Goal: Information Seeking & Learning: Understand process/instructions

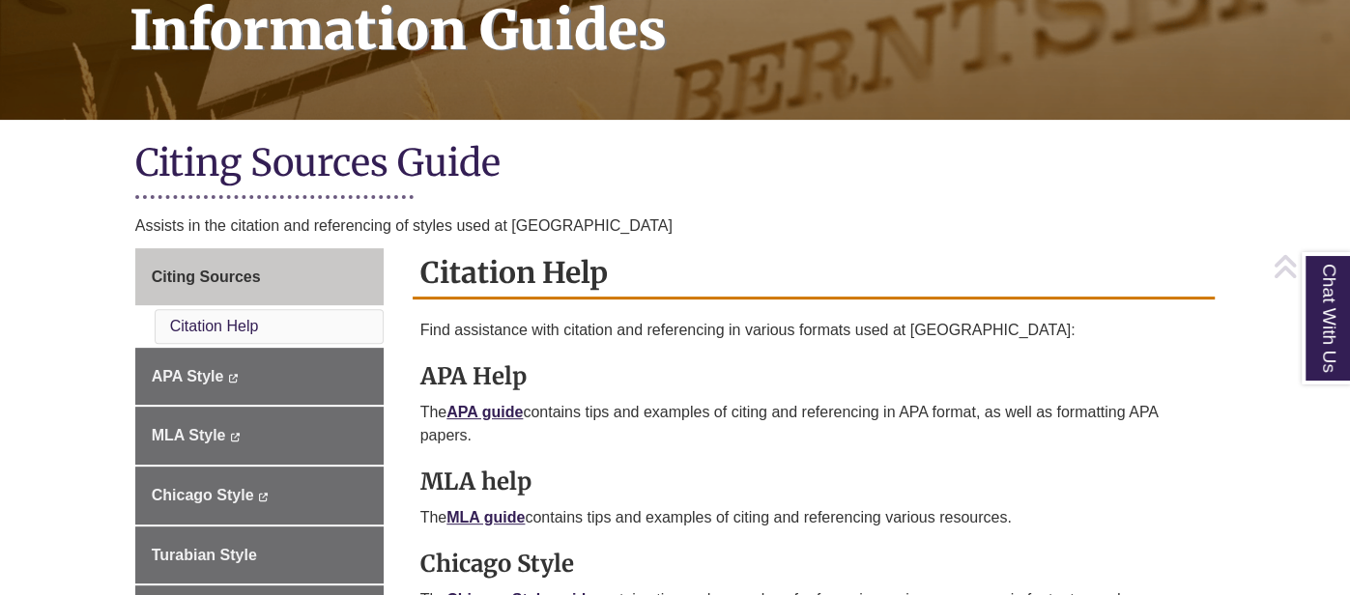
scroll to position [326, 0]
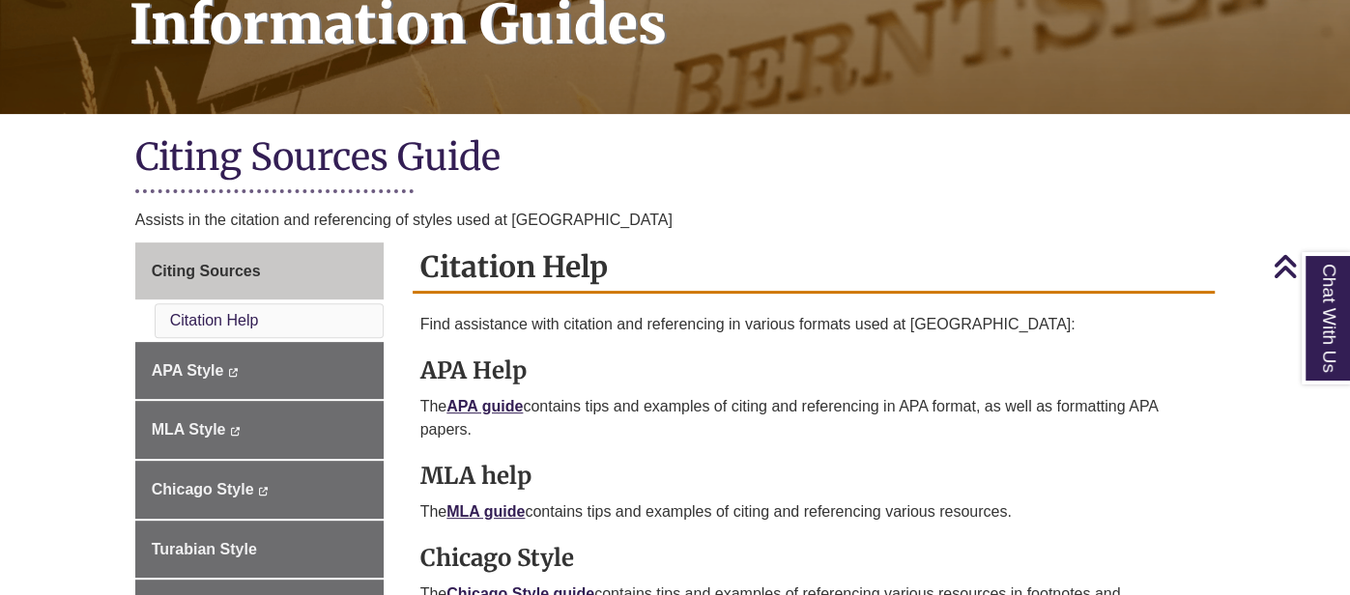
click at [718, 142] on h1 "Citing Sources Guide" at bounding box center [675, 158] width 1081 height 51
click at [703, 165] on h1 "Citing Sources Guide" at bounding box center [675, 158] width 1081 height 51
click at [725, 408] on p "The APA guide contains tips and examples of citing and referencing in APA forma…" at bounding box center [814, 418] width 788 height 46
click at [580, 590] on link "Chicago Style guide" at bounding box center [521, 594] width 148 height 16
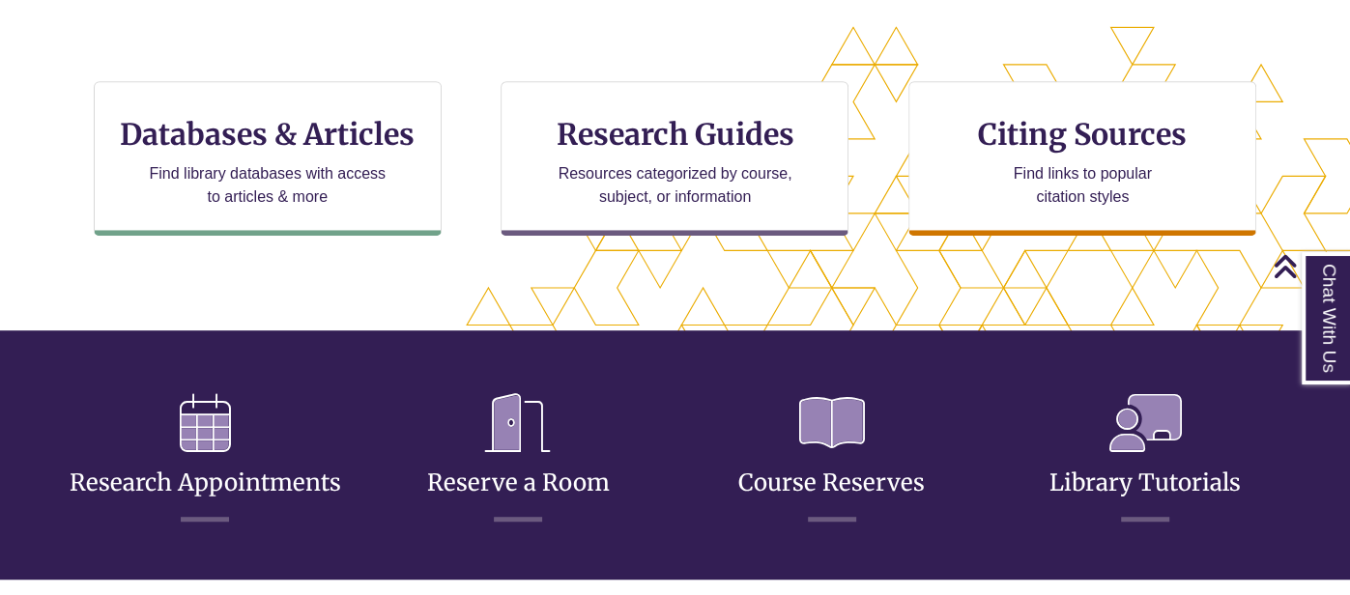
scroll to position [521, 0]
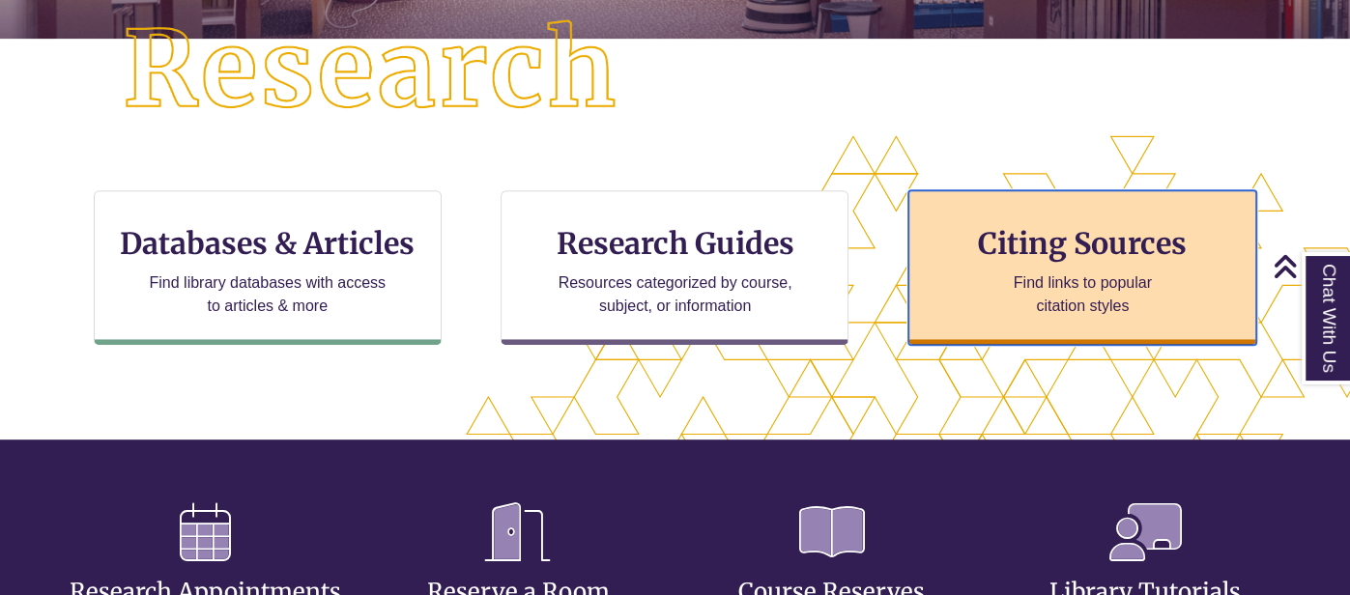
click at [950, 267] on div "Citing Sources Find links to popular citation styles" at bounding box center [1083, 267] width 348 height 155
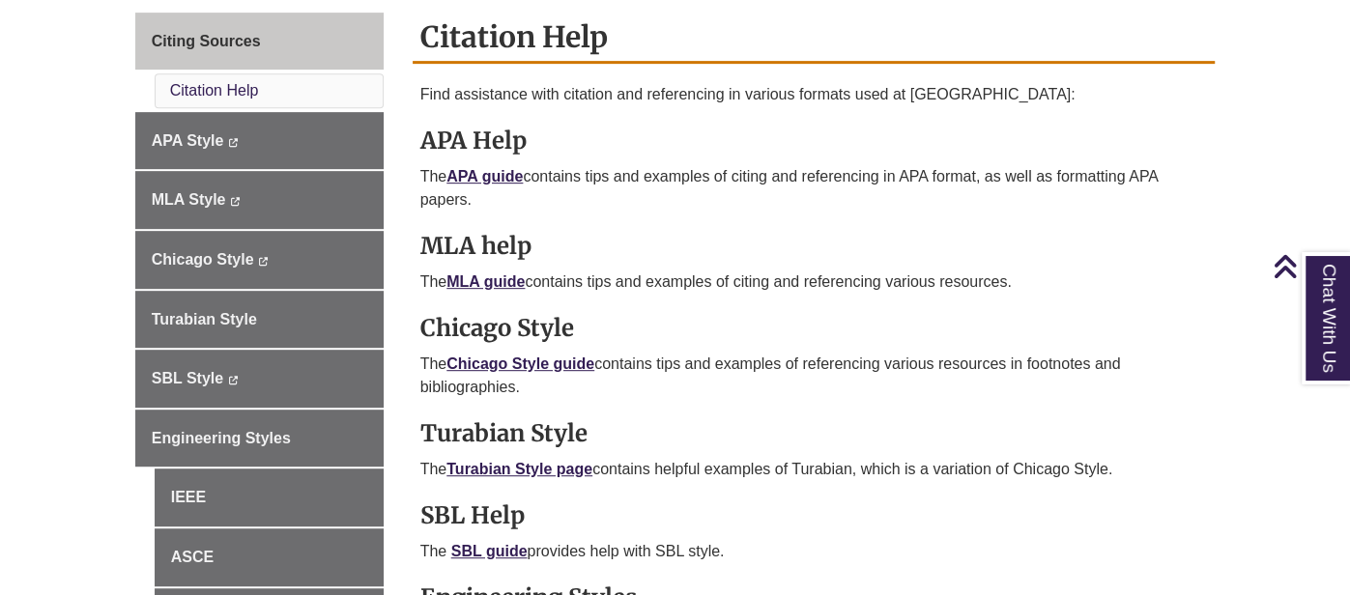
scroll to position [592, 0]
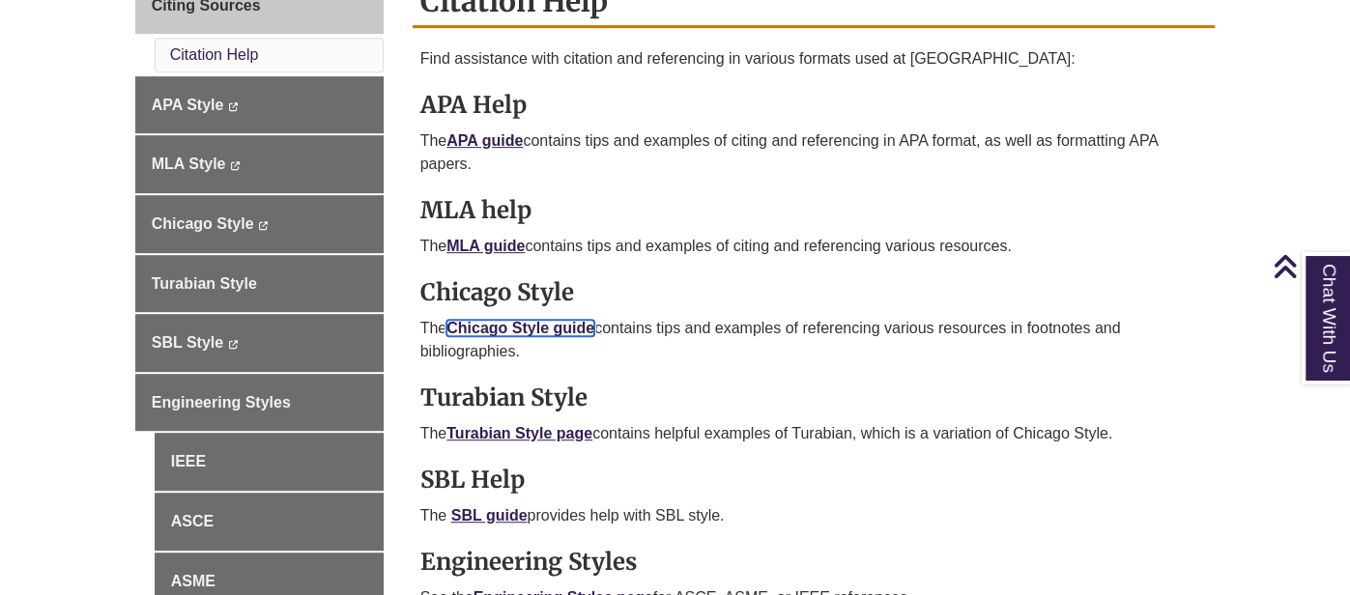
click at [533, 322] on link "Chicago Style guide" at bounding box center [521, 328] width 148 height 16
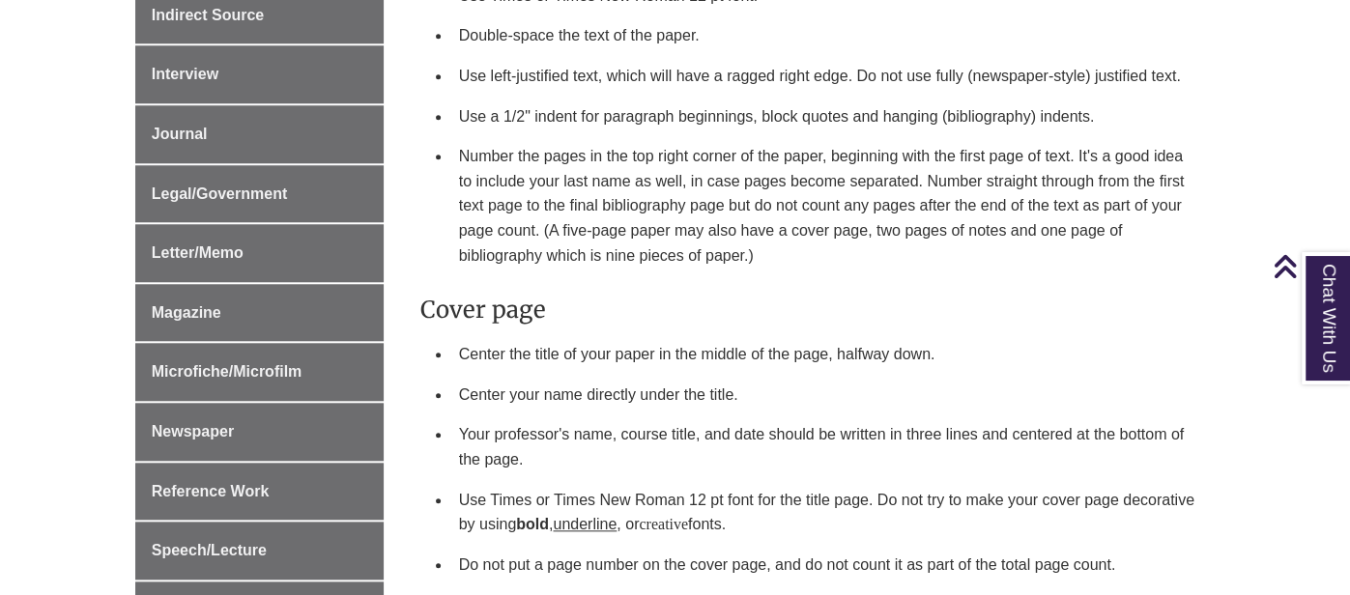
scroll to position [1140, 0]
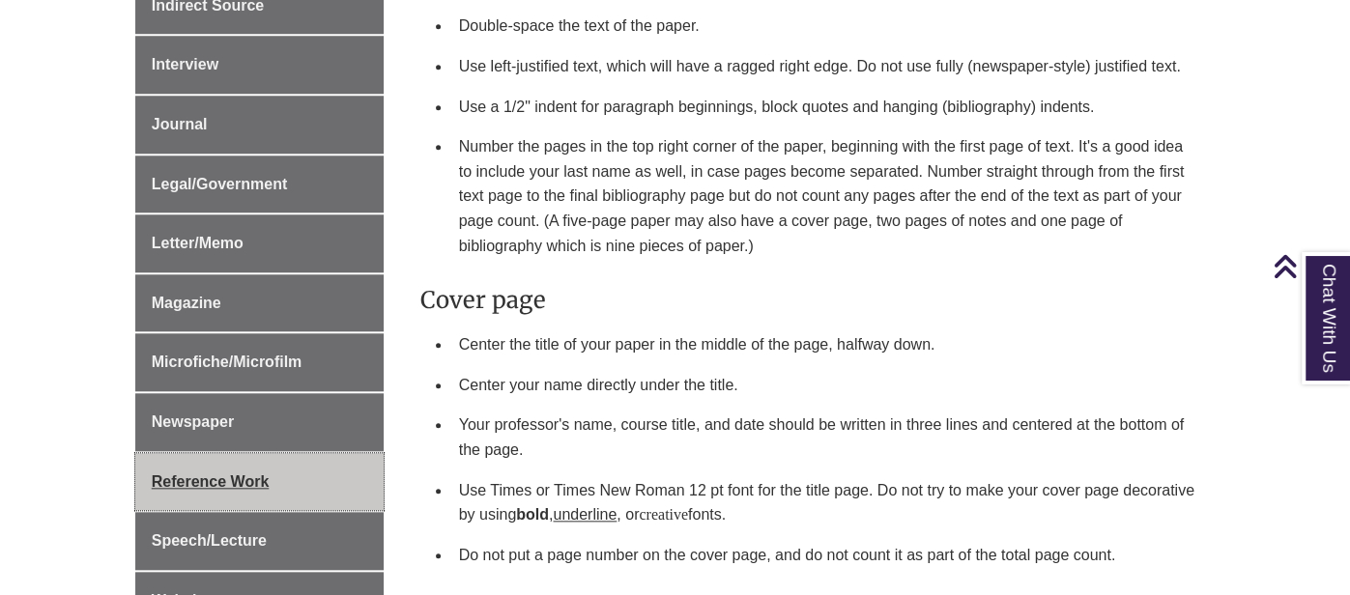
click at [338, 463] on link "Reference Work" at bounding box center [259, 482] width 248 height 58
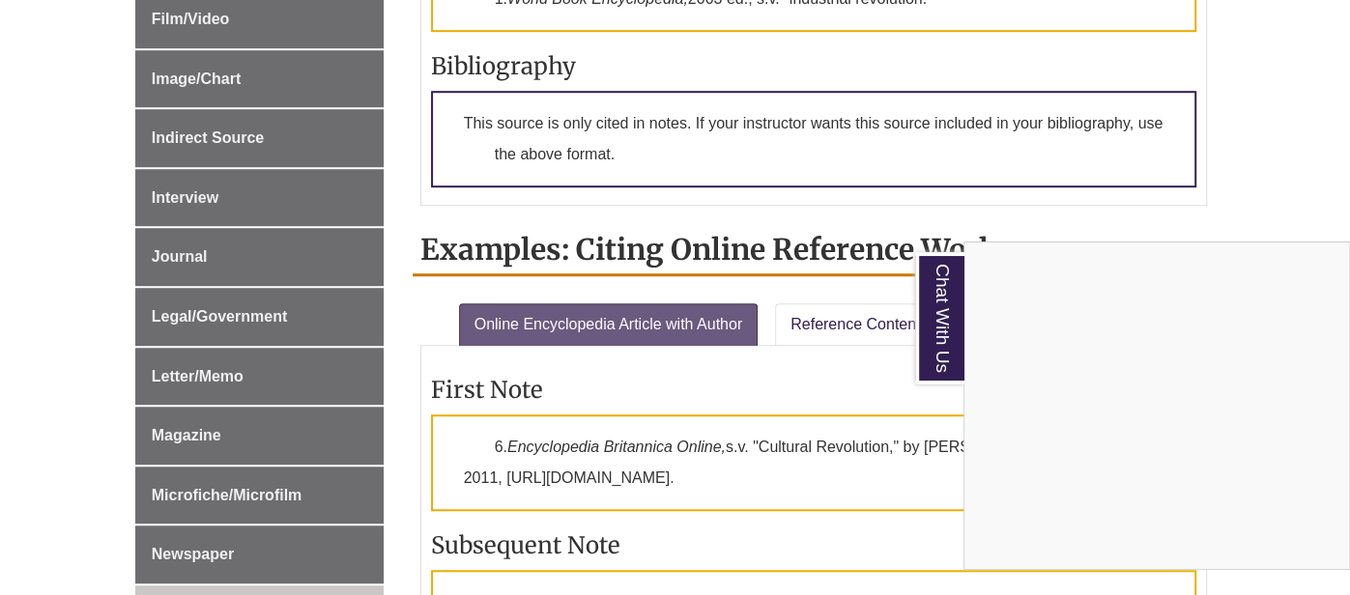
scroll to position [810, 0]
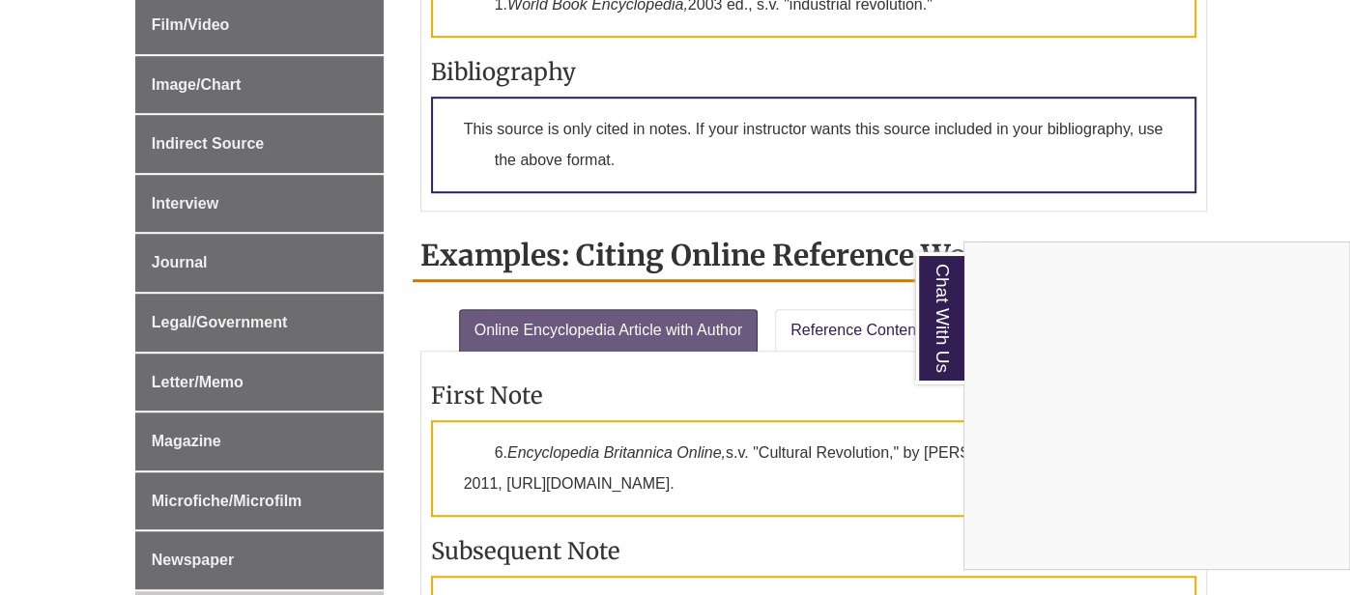
click at [231, 248] on div "Chat With Us" at bounding box center [675, 297] width 1350 height 595
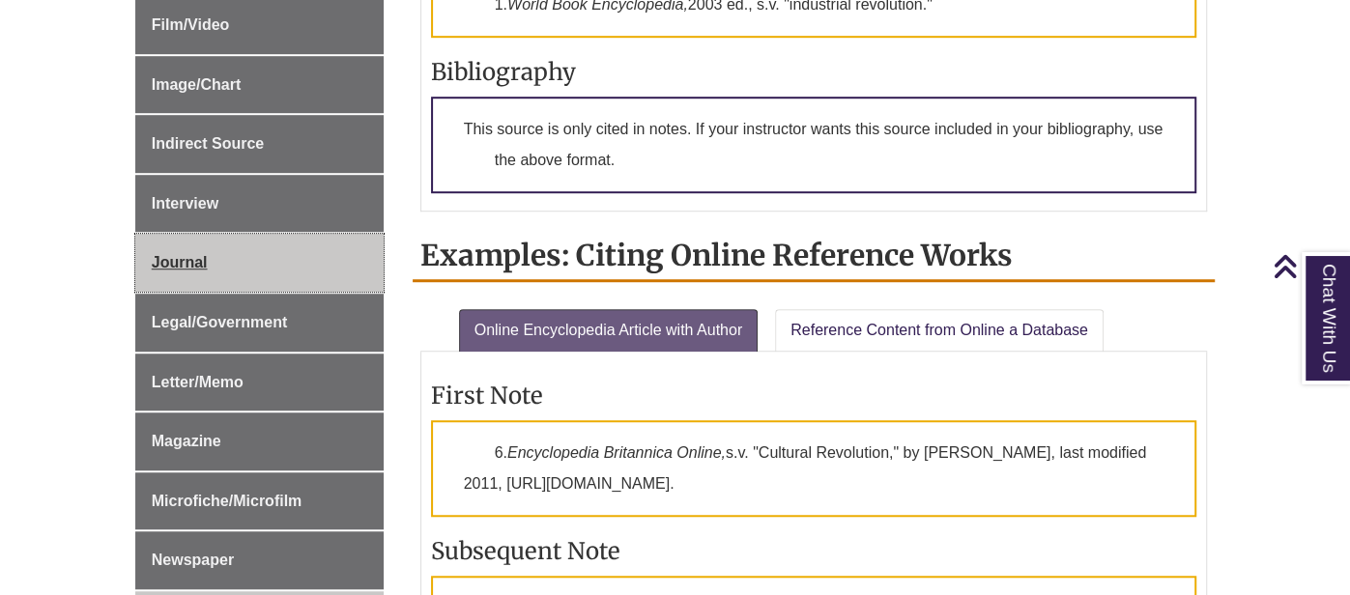
click at [195, 257] on span "Journal" at bounding box center [180, 262] width 56 height 16
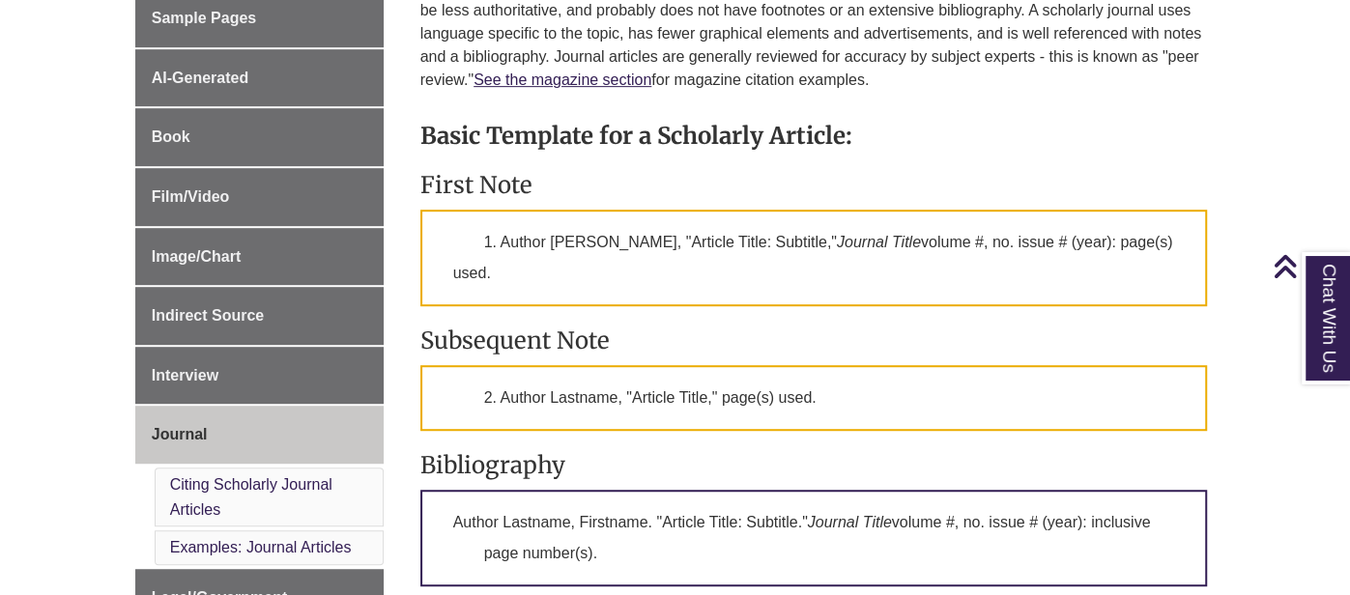
scroll to position [689, 0]
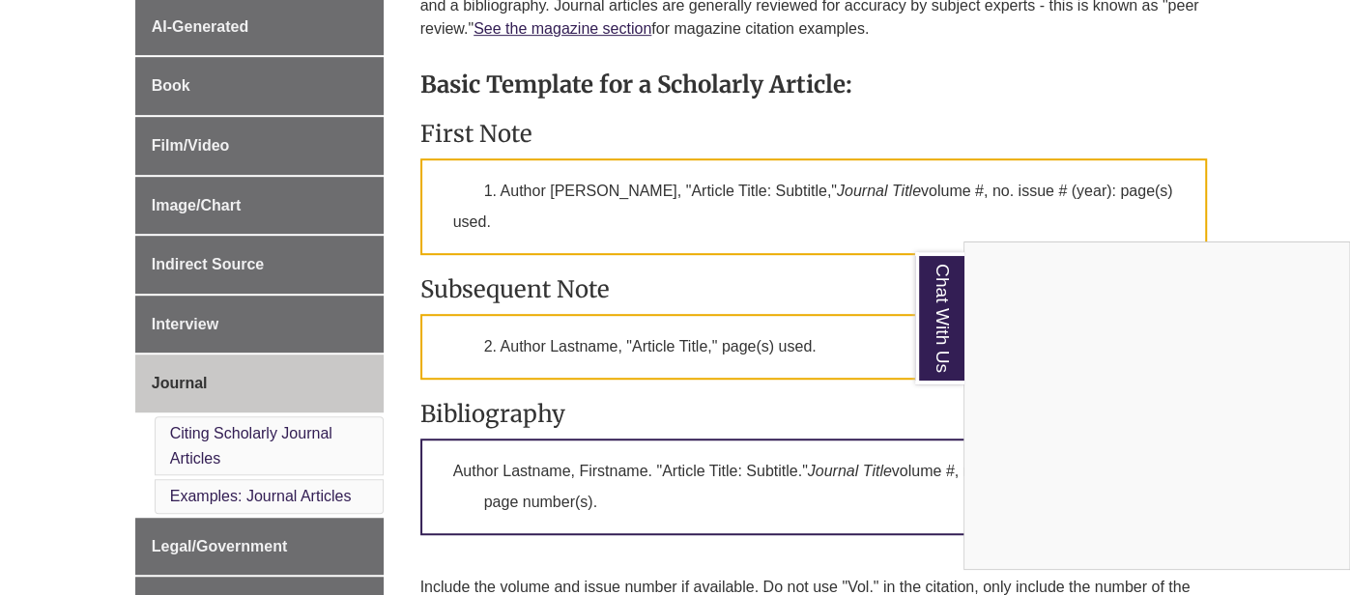
click at [324, 86] on div "Chat With Us" at bounding box center [675, 297] width 1350 height 595
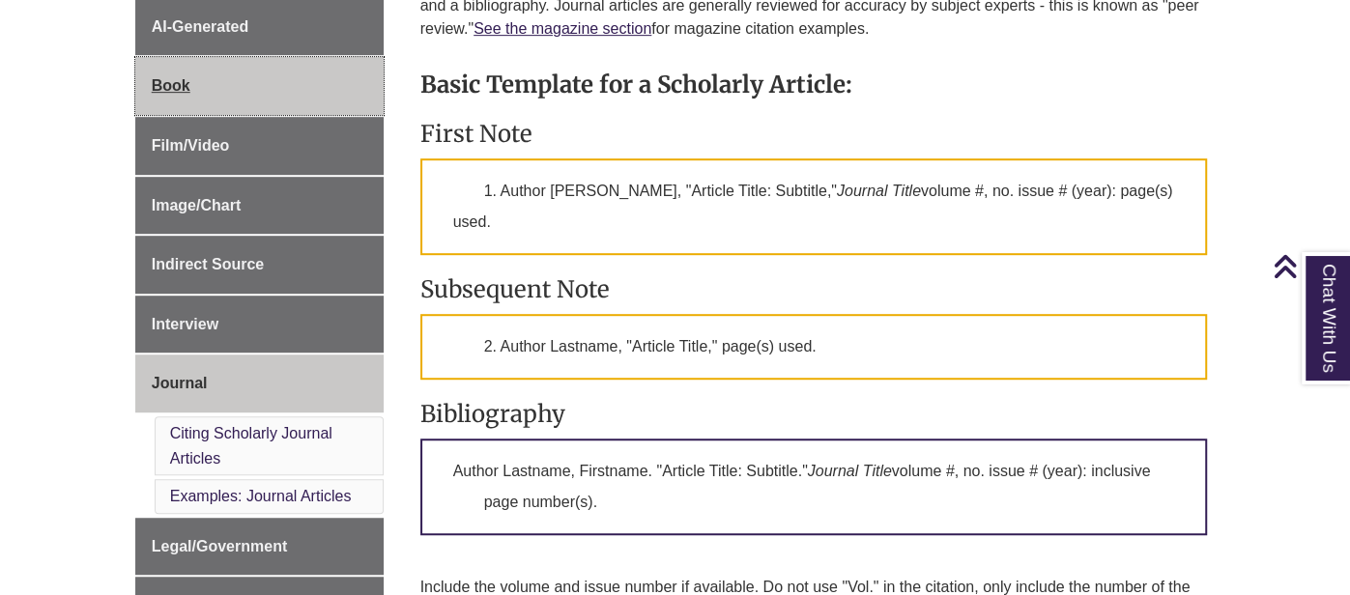
click at [180, 84] on span "Book" at bounding box center [171, 85] width 39 height 16
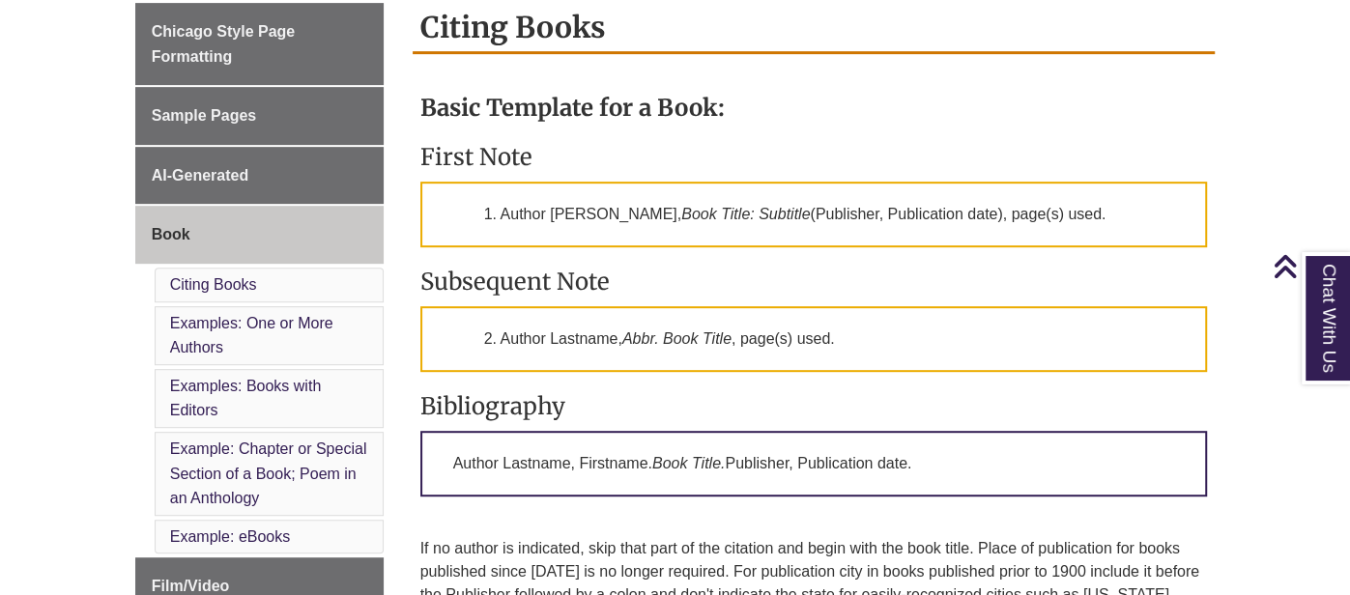
scroll to position [548, 0]
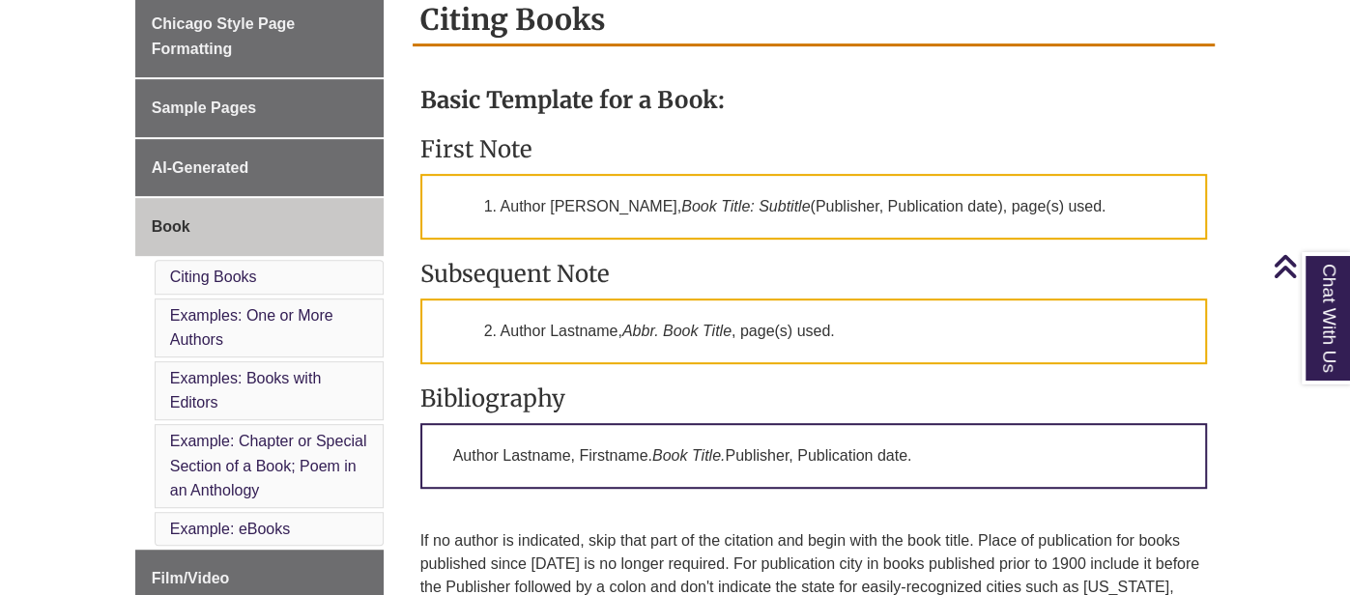
click at [611, 233] on p "1. Author [PERSON_NAME], Book Title: Subtitle (Publisher, Publication date), pa…" at bounding box center [814, 207] width 788 height 66
click at [628, 220] on p "1. Author [PERSON_NAME], Book Title: Subtitle (Publisher, Publication date), pa…" at bounding box center [814, 207] width 788 height 66
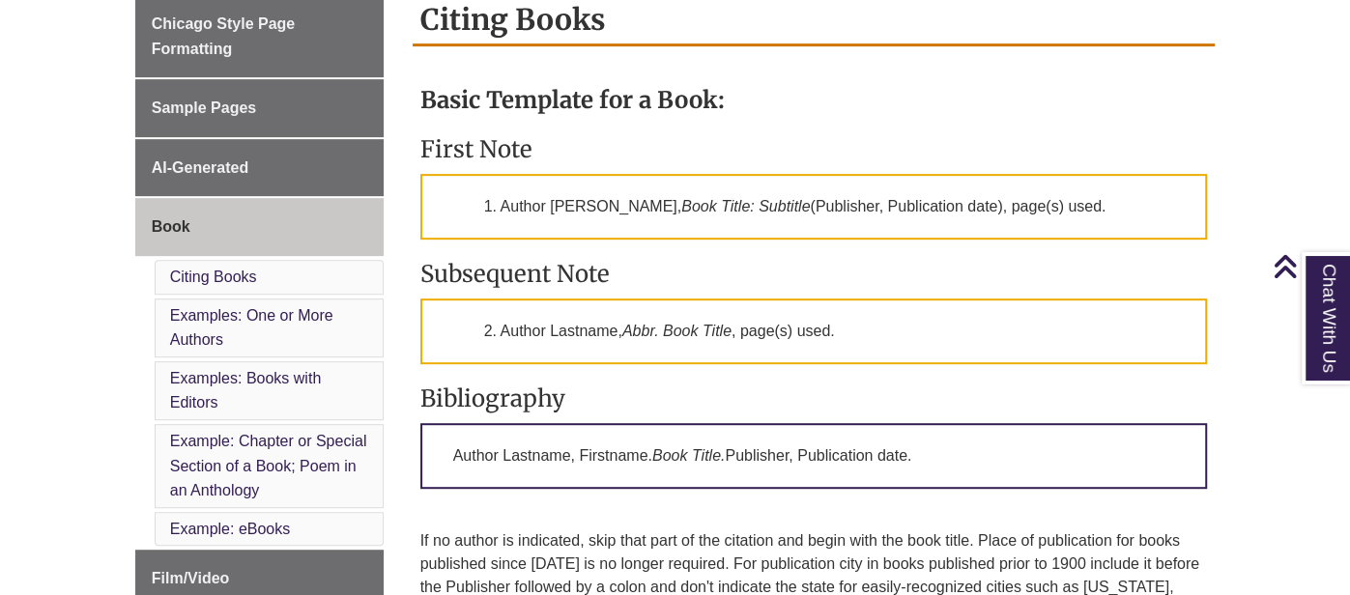
click at [628, 220] on p "1. Author [PERSON_NAME], Book Title: Subtitle (Publisher, Publication date), pa…" at bounding box center [814, 207] width 788 height 66
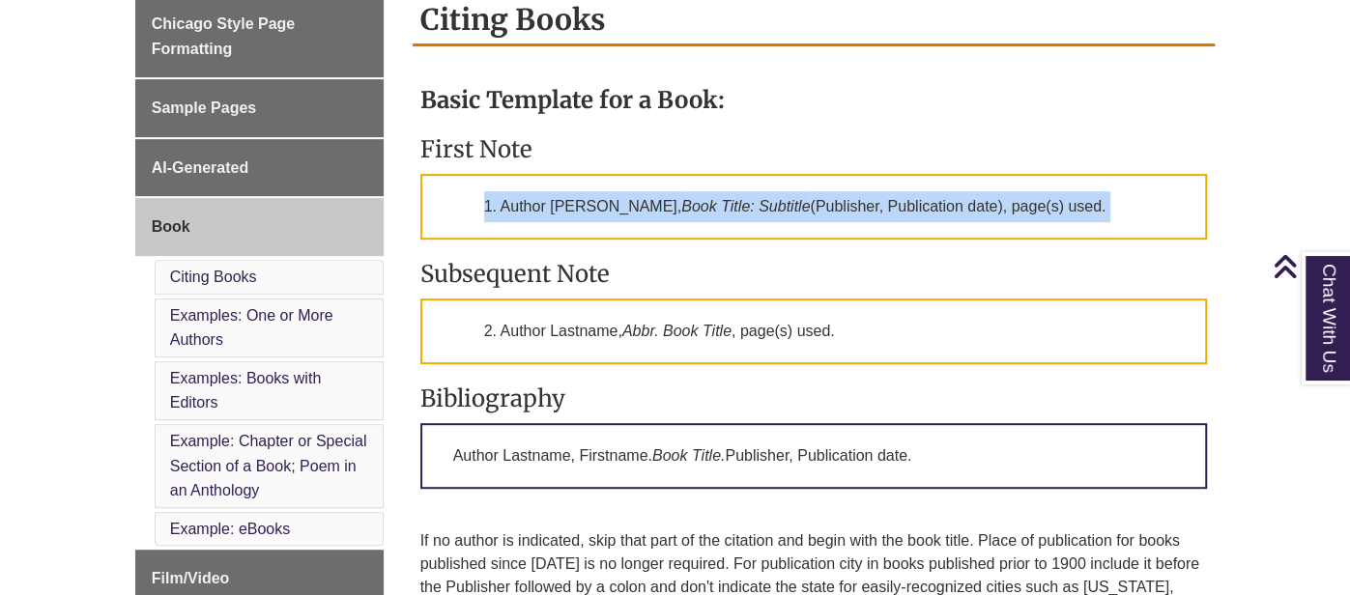
click at [628, 220] on p "1. Author [PERSON_NAME], Book Title: Subtitle (Publisher, Publication date), pa…" at bounding box center [814, 207] width 788 height 66
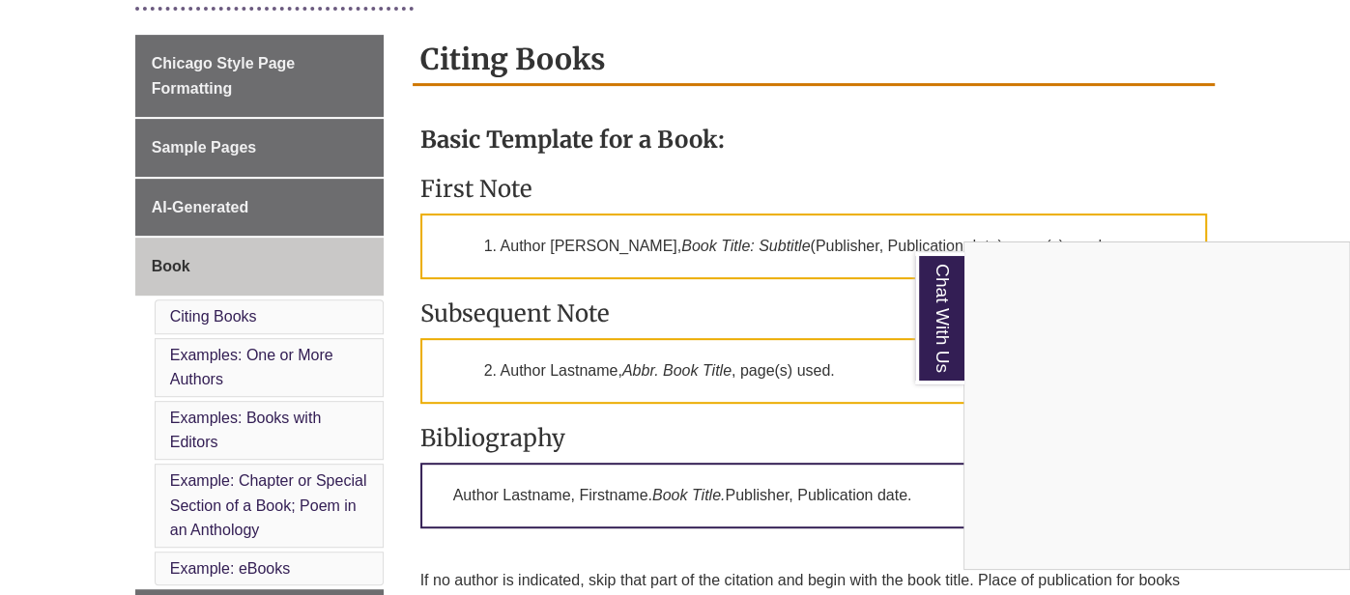
scroll to position [506, 0]
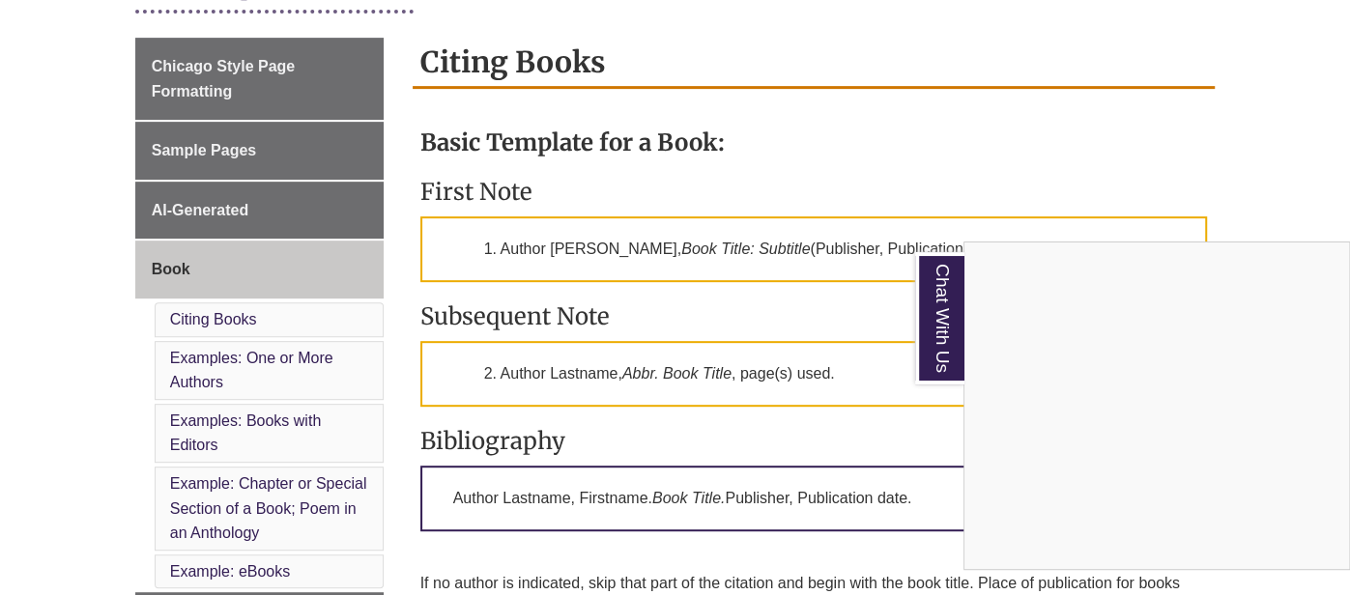
click at [209, 203] on div "Chat With Us" at bounding box center [675, 297] width 1350 height 595
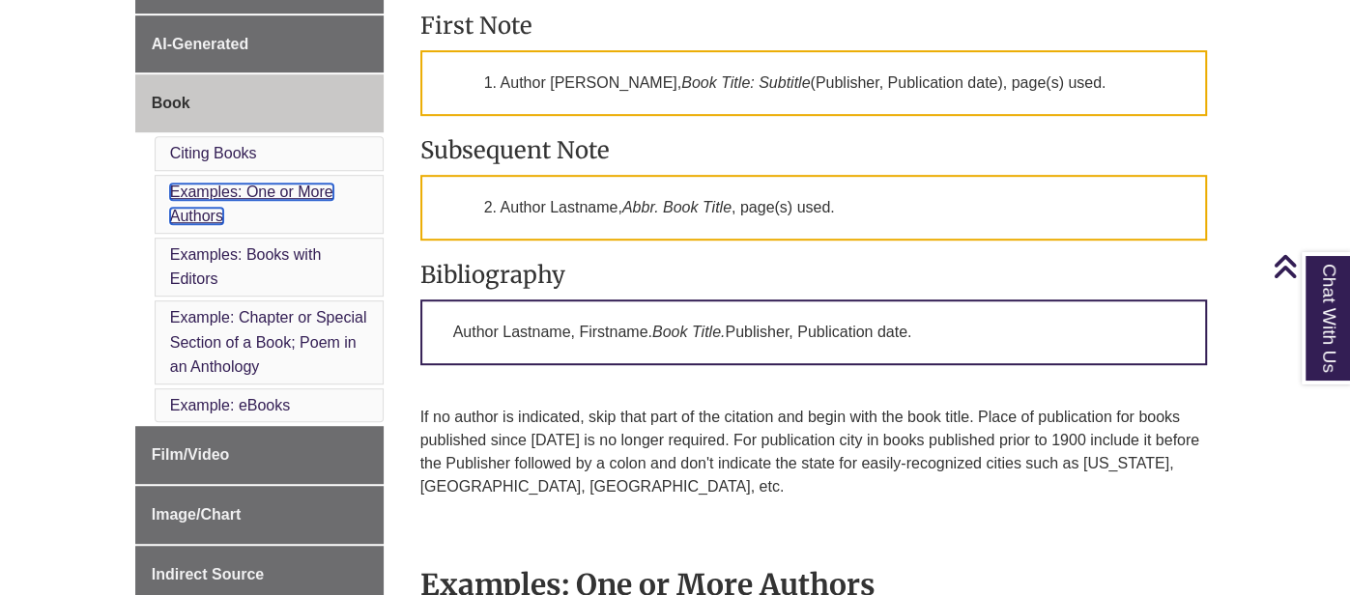
click at [209, 203] on link "Examples: One or More Authors" at bounding box center [251, 205] width 163 height 42
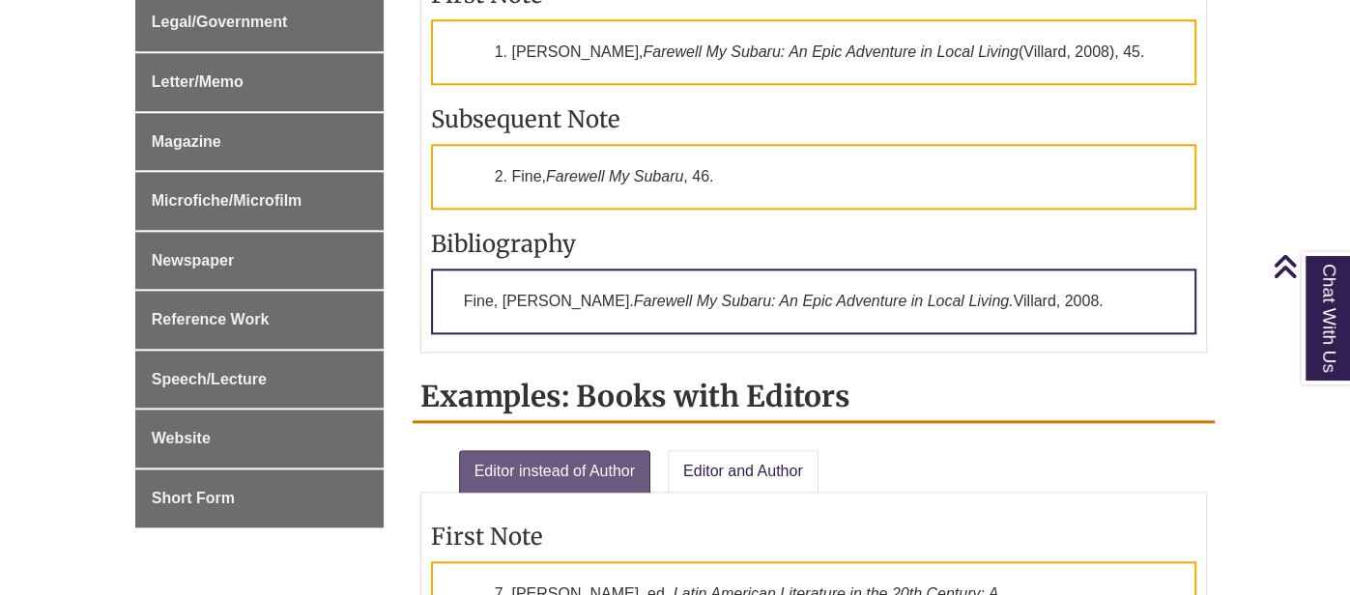
scroll to position [1272, 0]
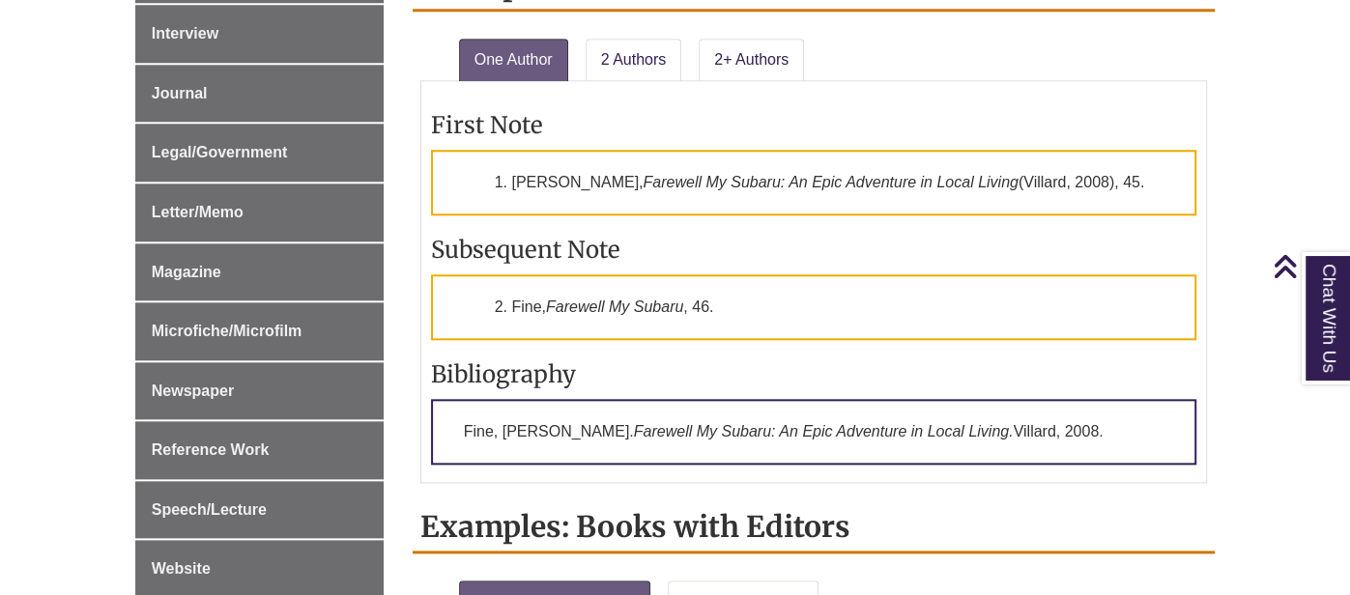
click at [616, 191] on p "1. [PERSON_NAME], Farewell My Subaru: An Epic Adventure in Local Living ([GEOGR…" at bounding box center [814, 183] width 766 height 66
click at [616, 191] on p "1. Doug Fine, Farewell My Subaru: An Epic Adventure in Local Living (Villard, 2…" at bounding box center [814, 183] width 766 height 66
click at [627, 50] on link "2 Authors" at bounding box center [634, 60] width 97 height 43
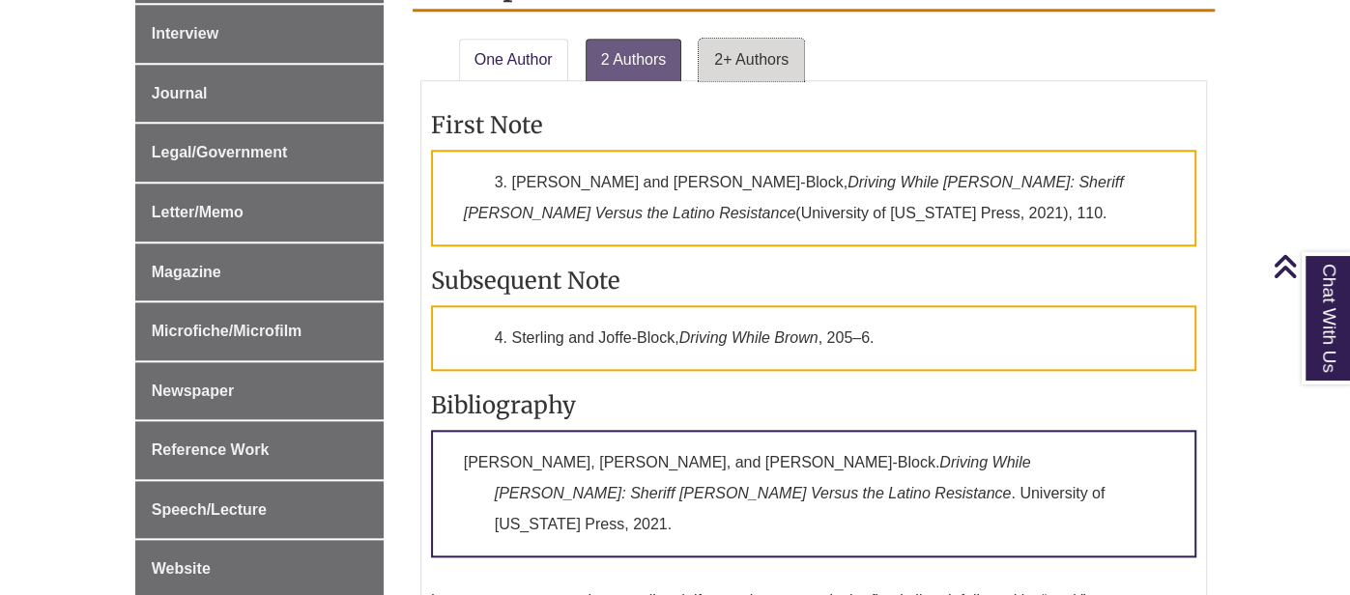
click at [722, 39] on link "2+ Authors" at bounding box center [751, 60] width 105 height 43
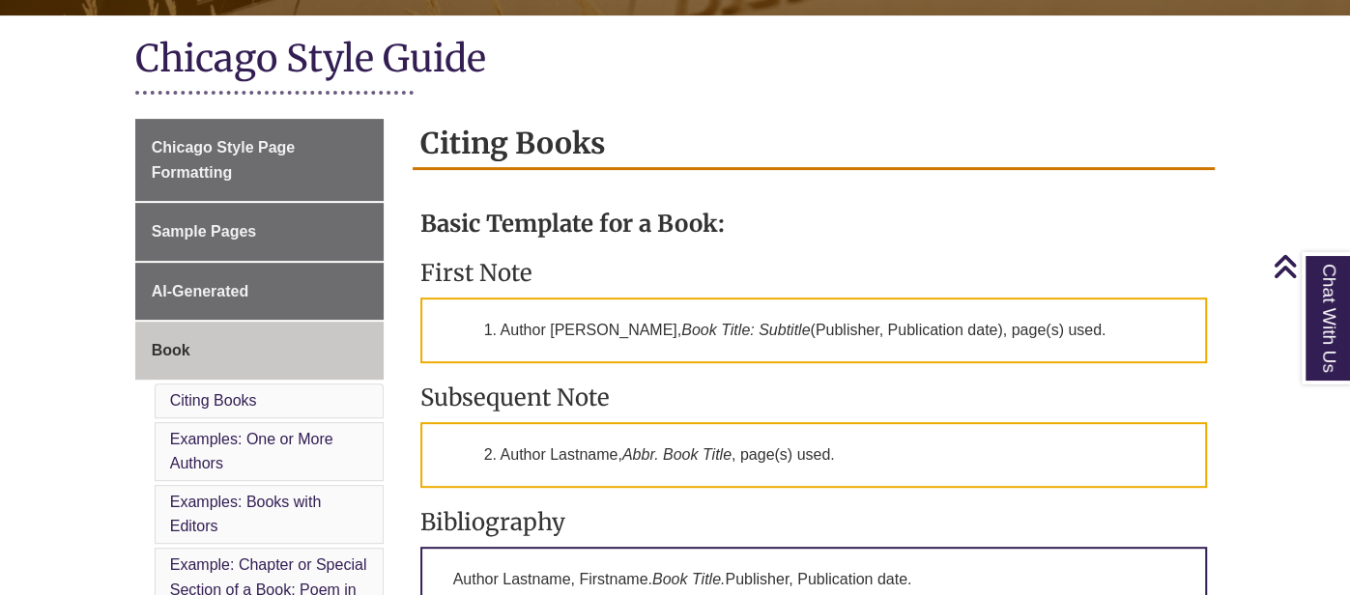
scroll to position [422, 0]
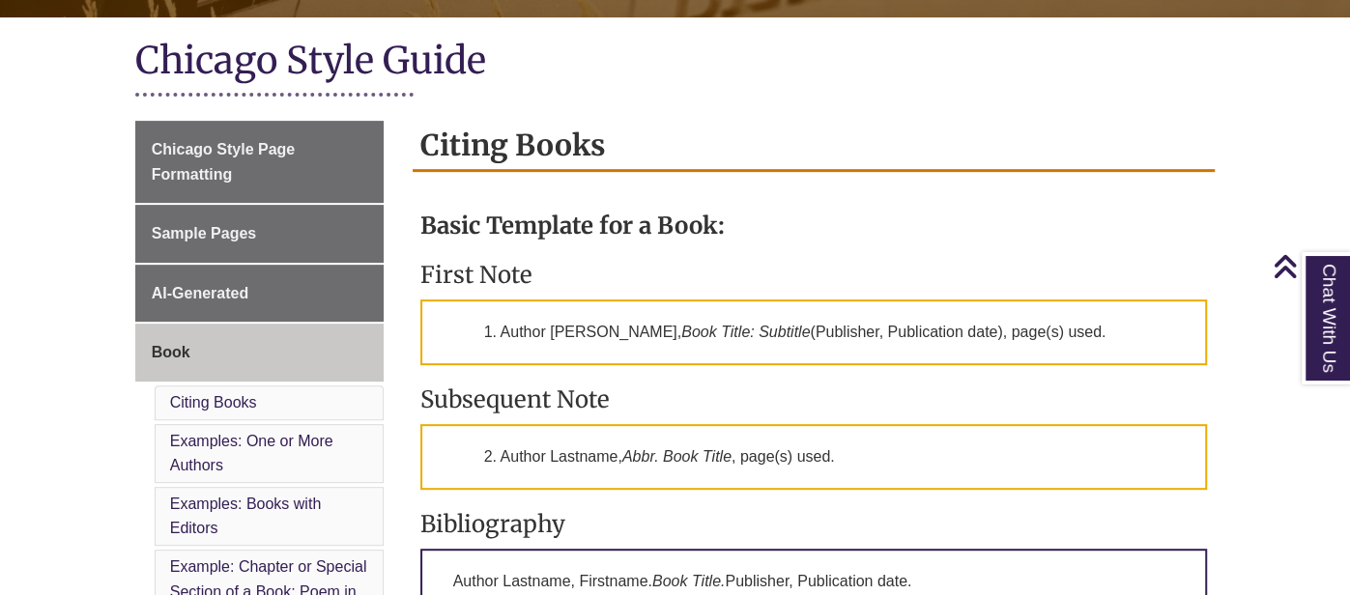
click at [517, 70] on h1 "Chicago Style Guide" at bounding box center [675, 62] width 1081 height 51
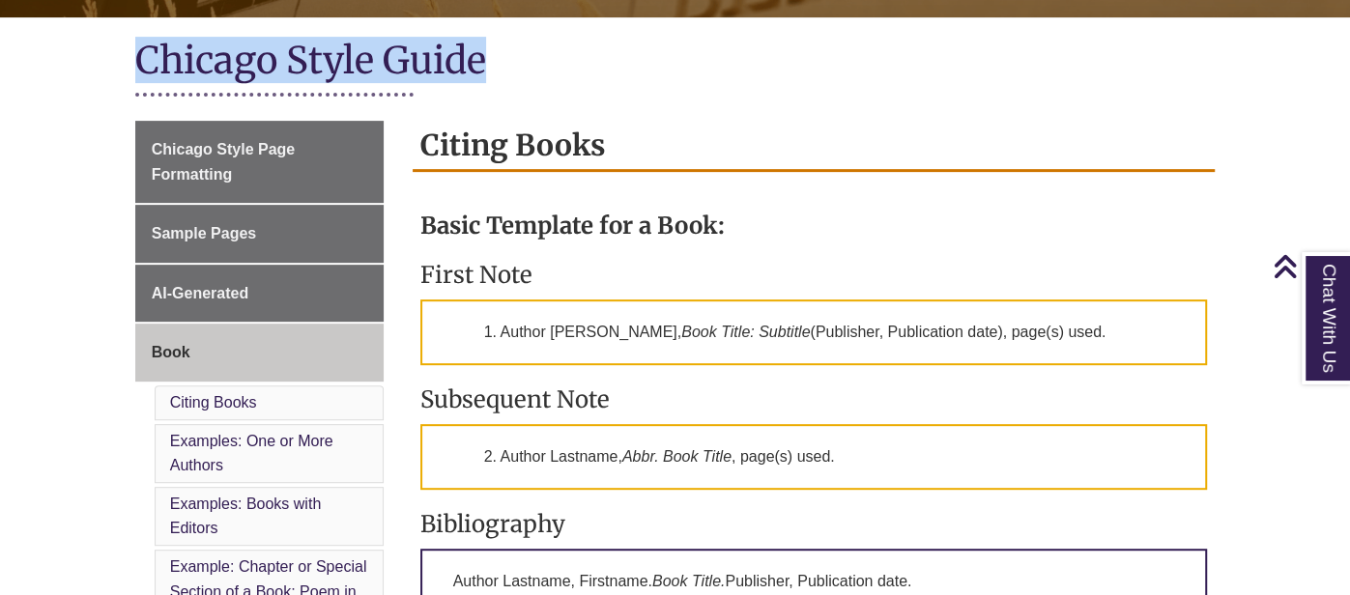
click at [517, 70] on h1 "Chicago Style Guide" at bounding box center [675, 62] width 1081 height 51
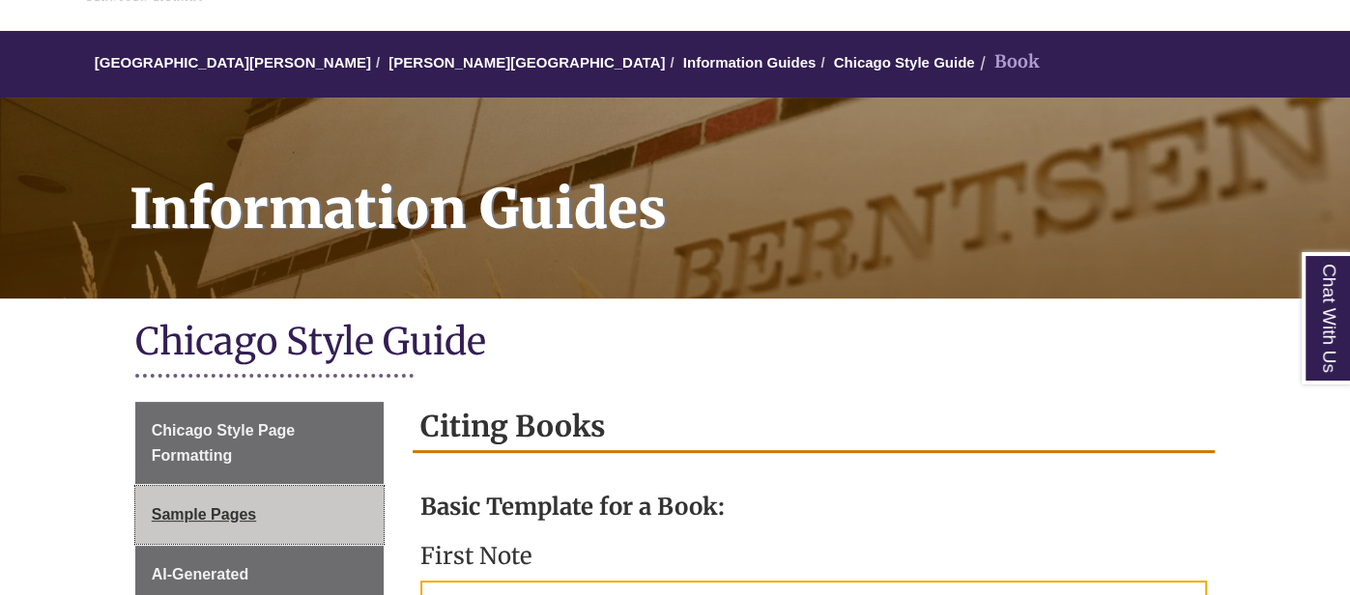
scroll to position [144, 0]
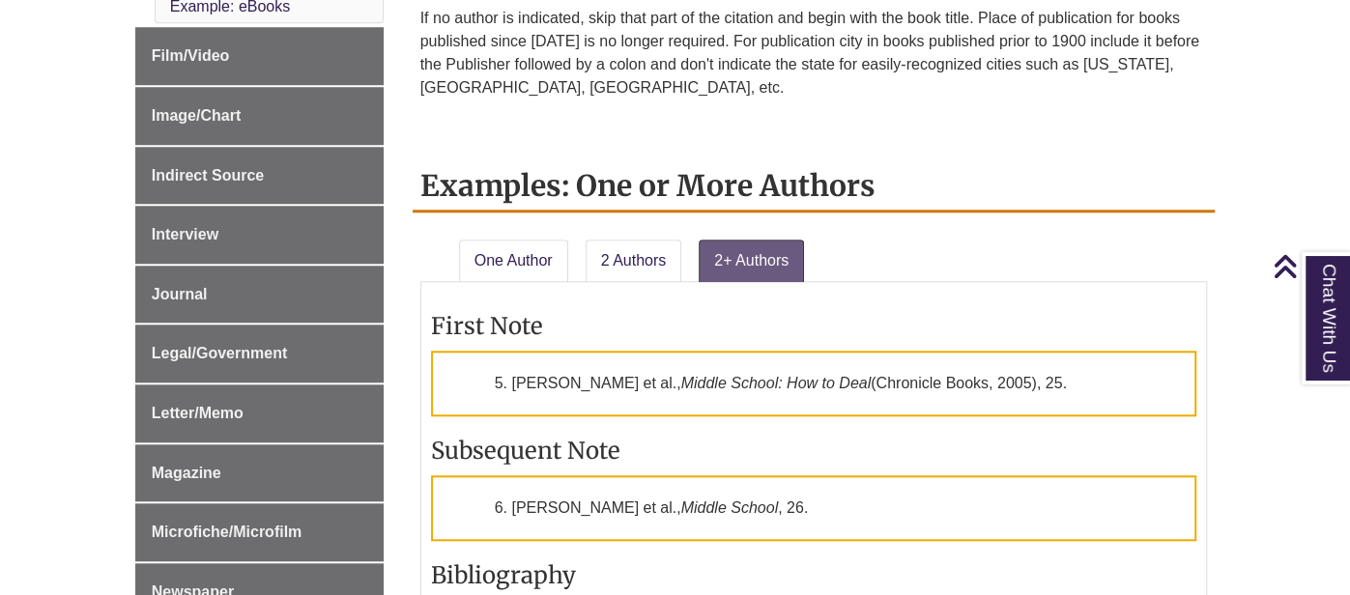
scroll to position [1087, 0]
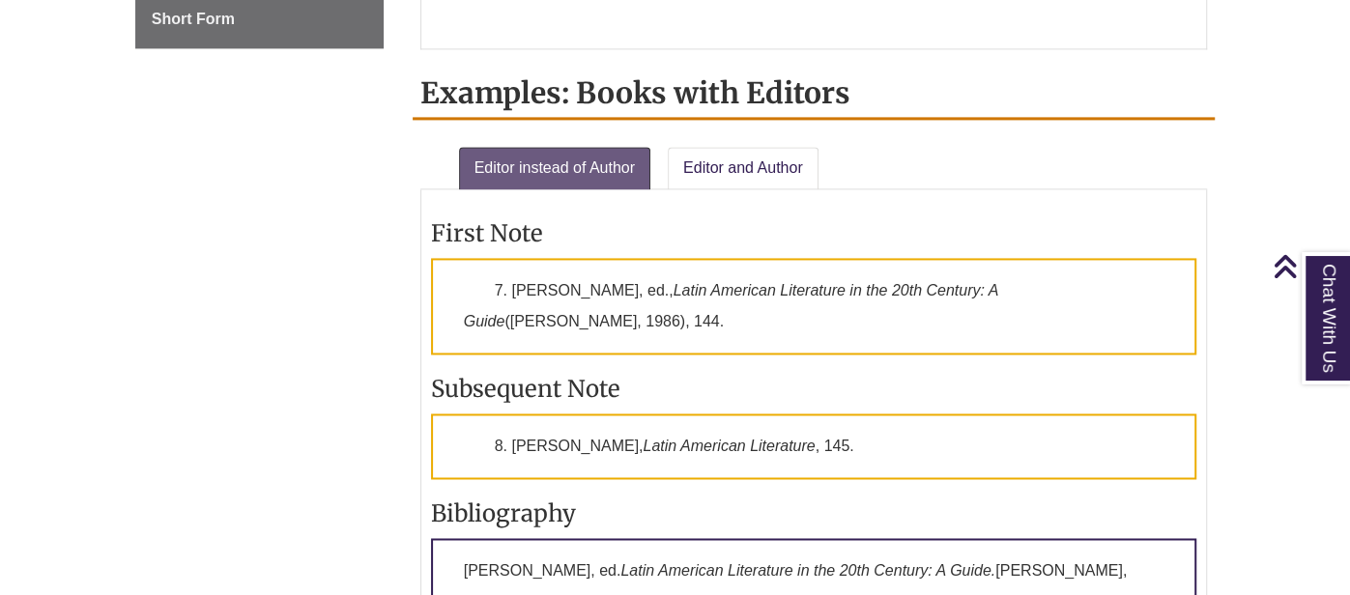
click at [93, 367] on body "Skip to Main Content Library Hours: 7:30am – 10:00pm Research Desk: 9:00am – 5:…" at bounding box center [675, 316] width 1350 height 4397
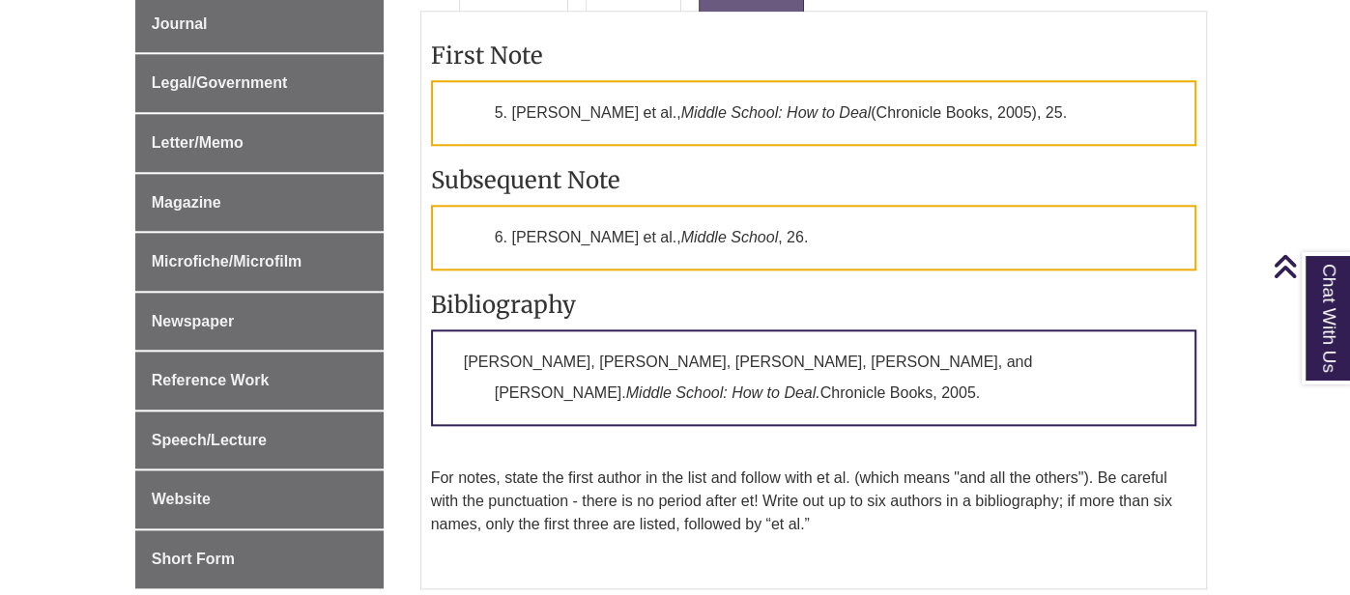
scroll to position [1344, 0]
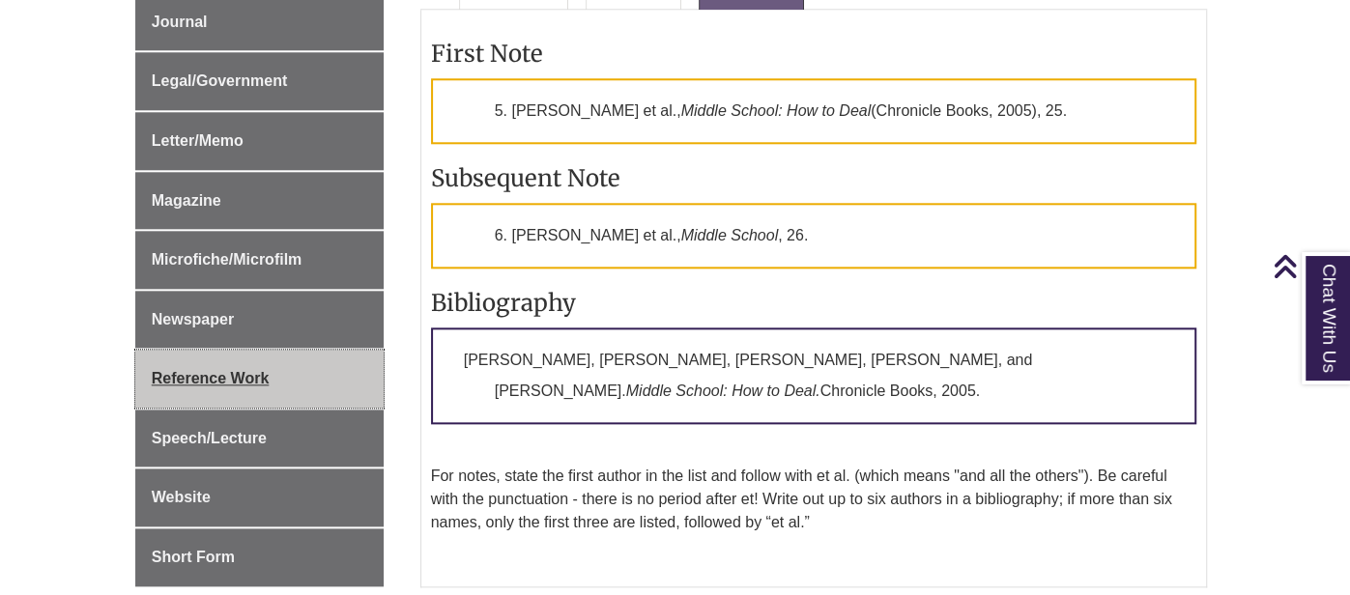
click at [188, 350] on link "Reference Work" at bounding box center [259, 379] width 248 height 58
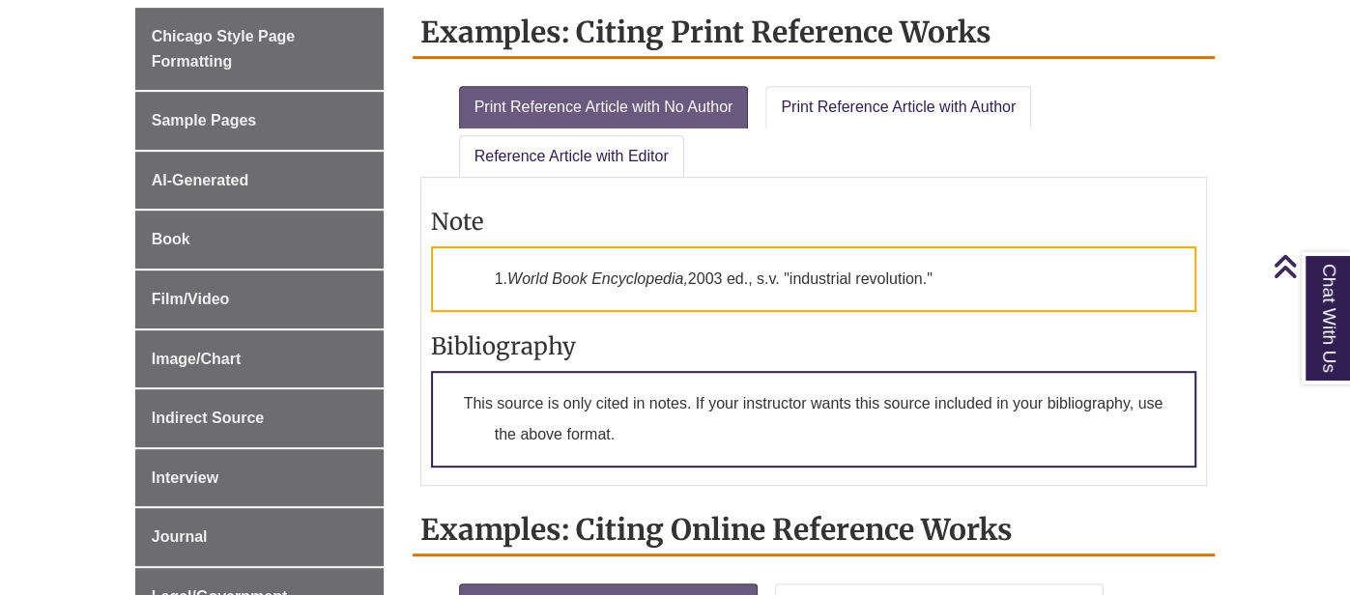
scroll to position [538, 0]
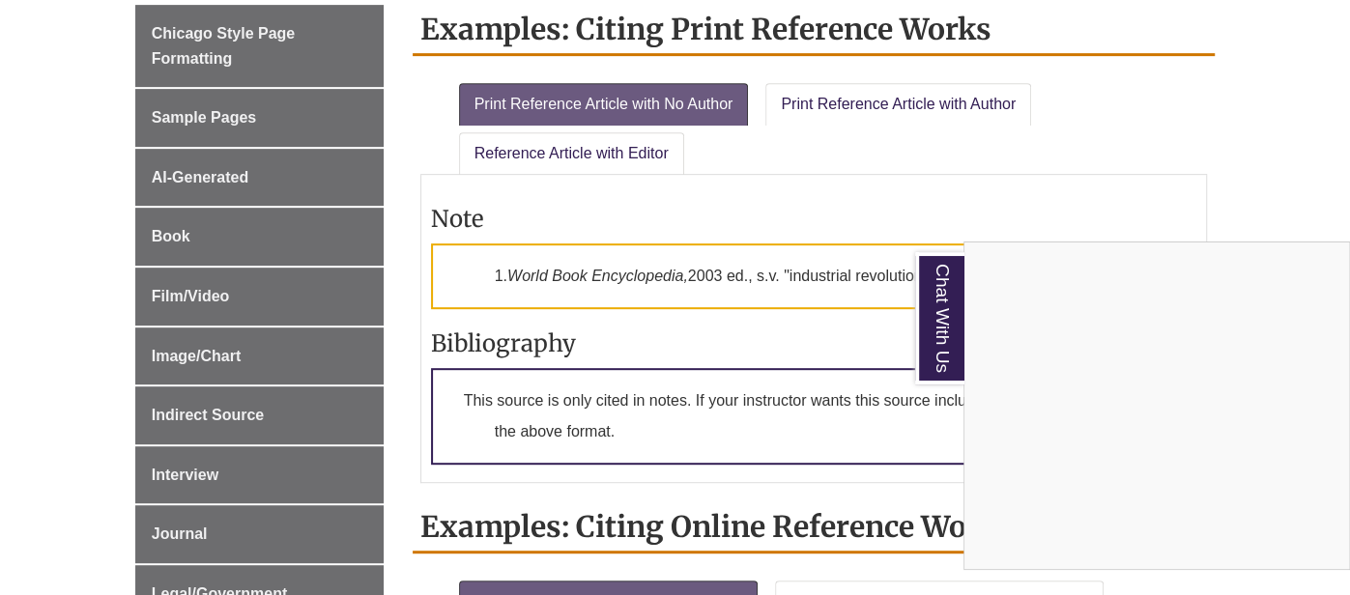
click at [0, 315] on div "Chat With Us" at bounding box center [675, 297] width 1350 height 595
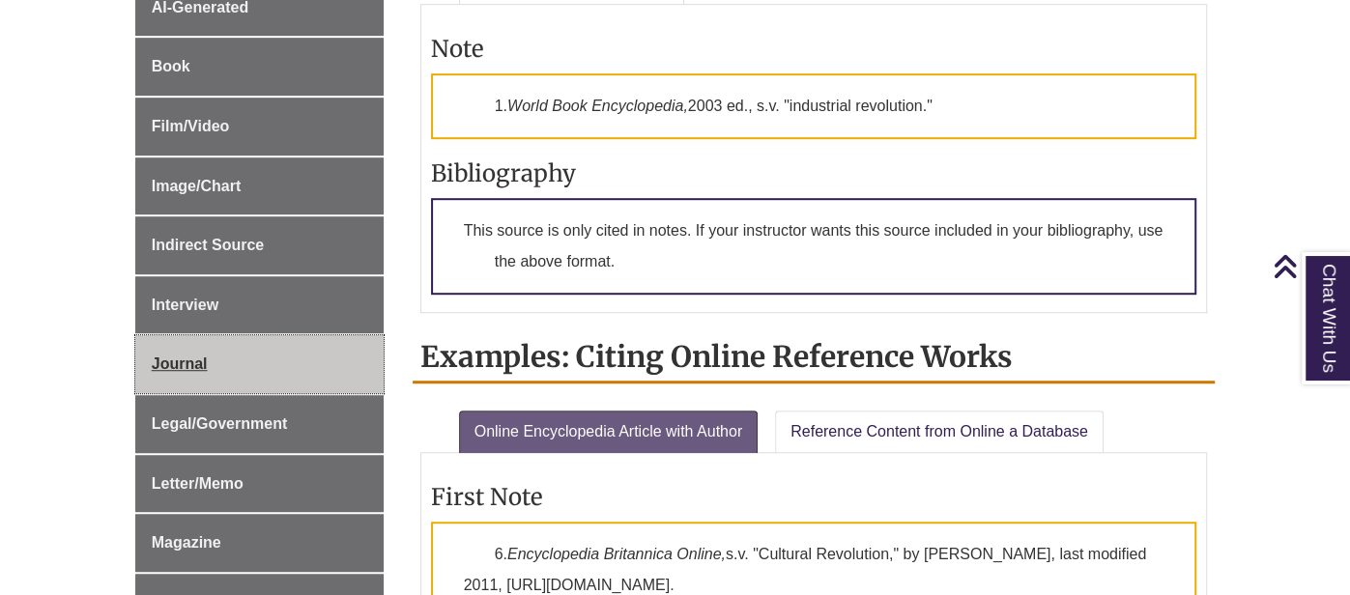
scroll to position [710, 0]
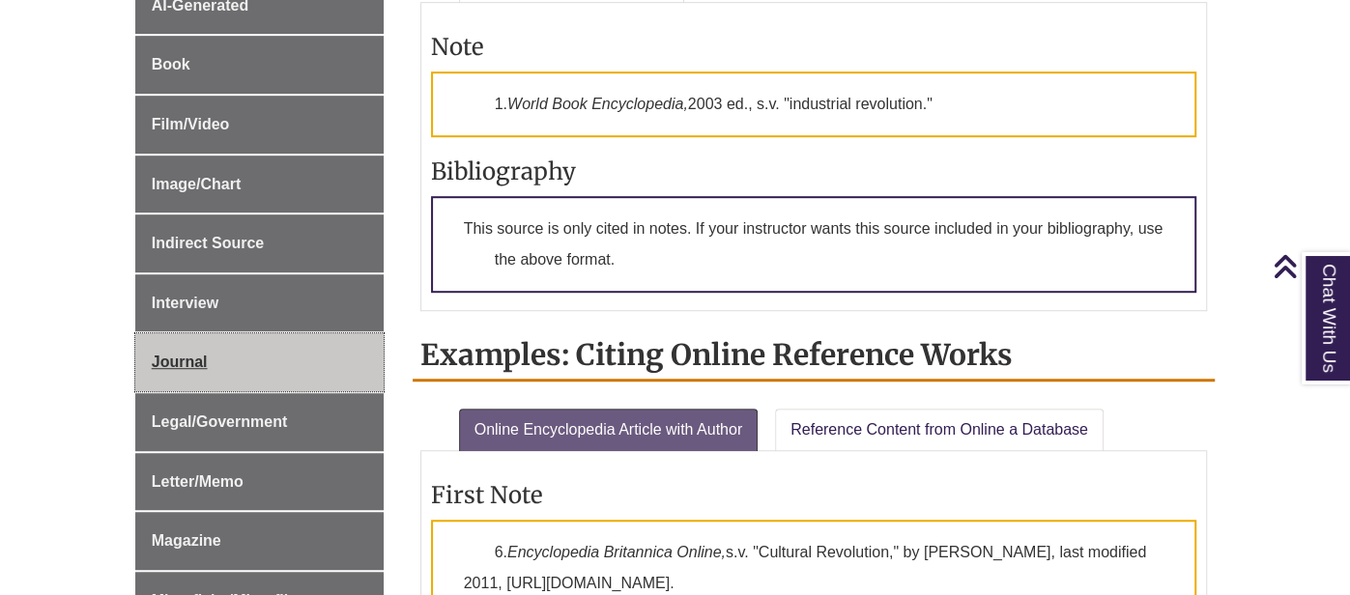
click at [194, 354] on span "Journal" at bounding box center [180, 362] width 56 height 16
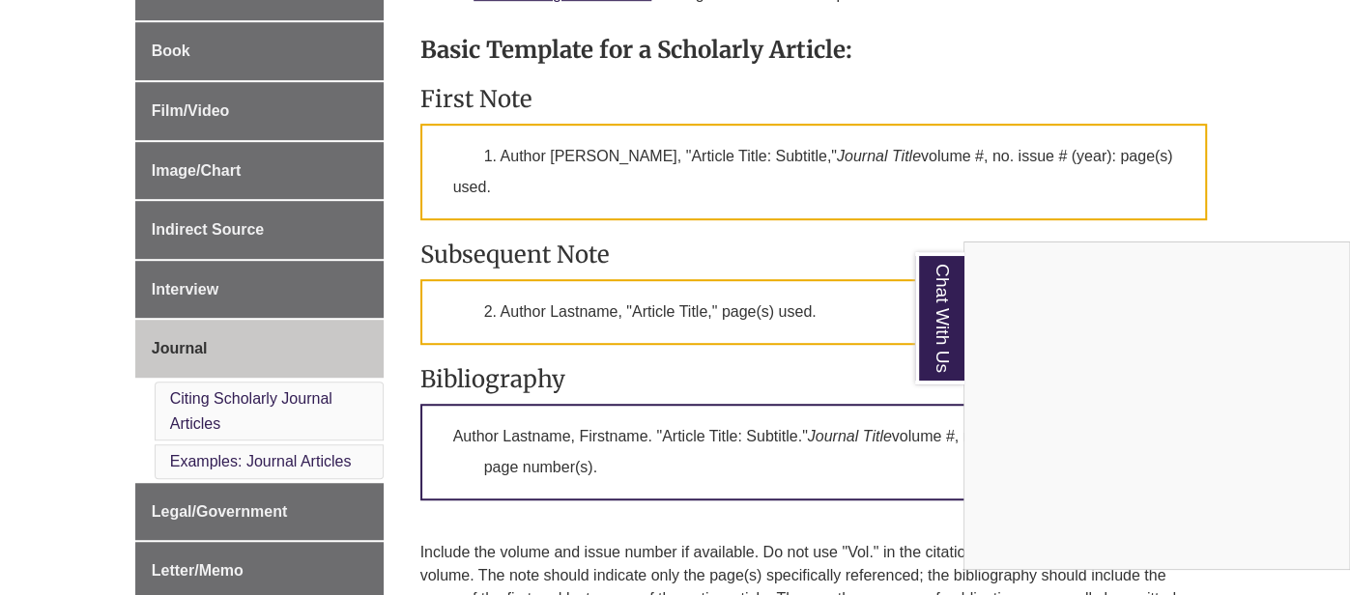
scroll to position [729, 0]
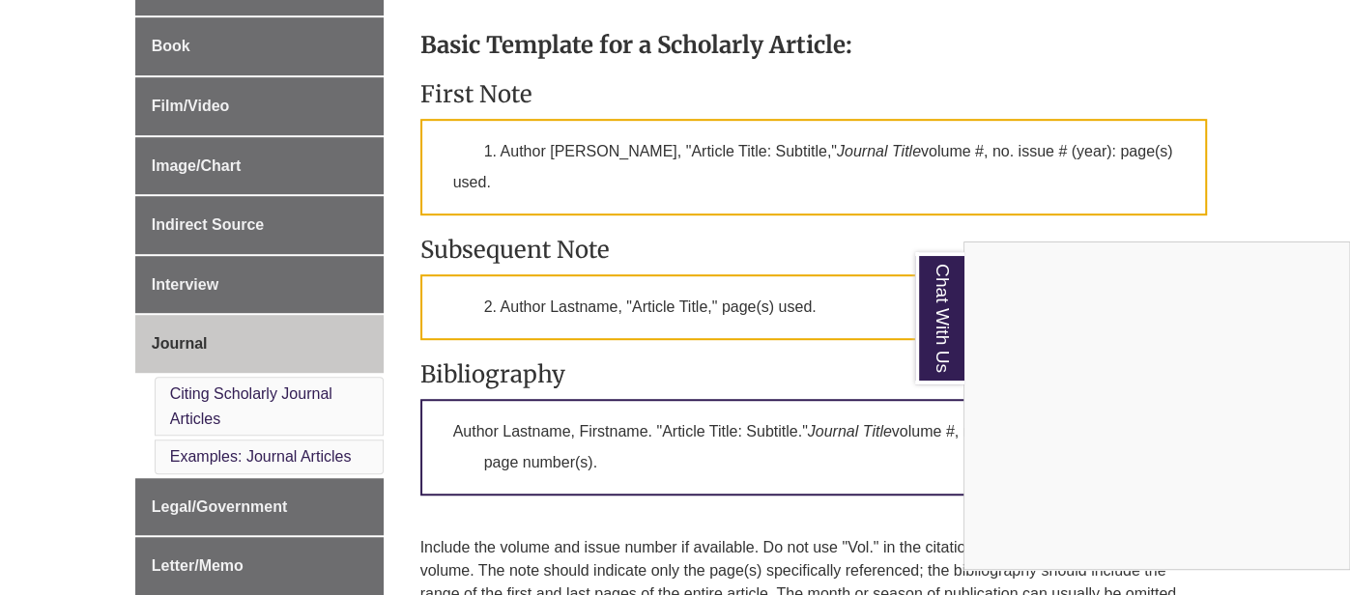
click at [672, 253] on div "Chat With Us" at bounding box center [675, 297] width 1350 height 595
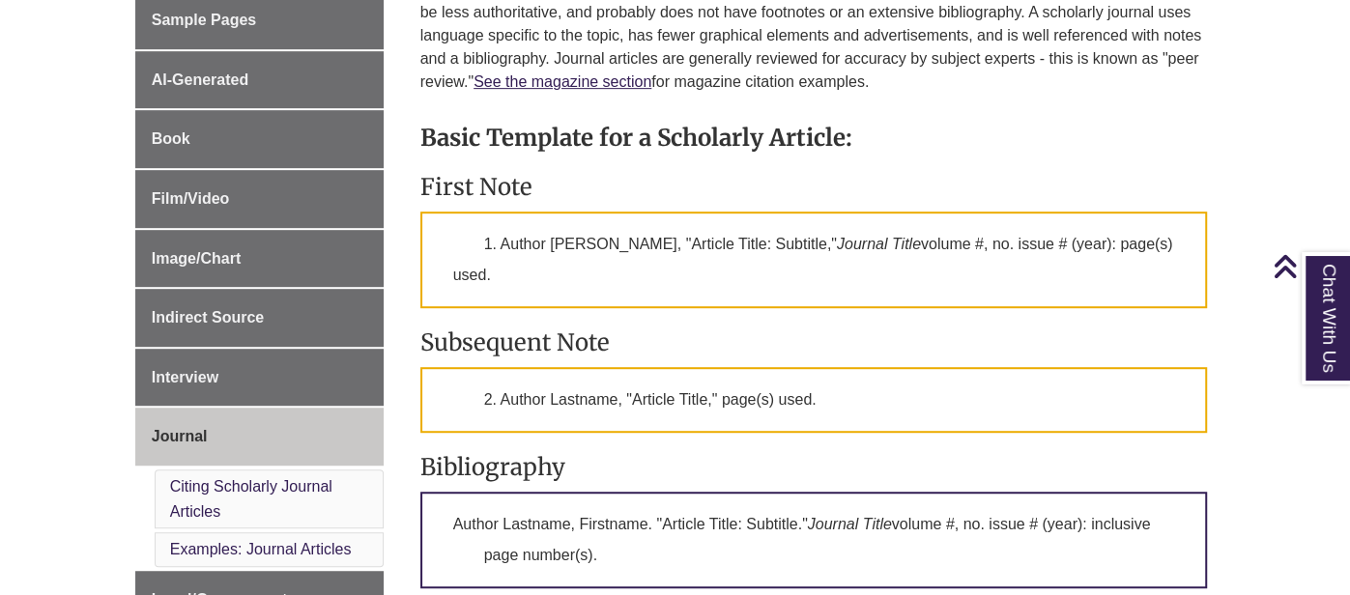
scroll to position [743, 0]
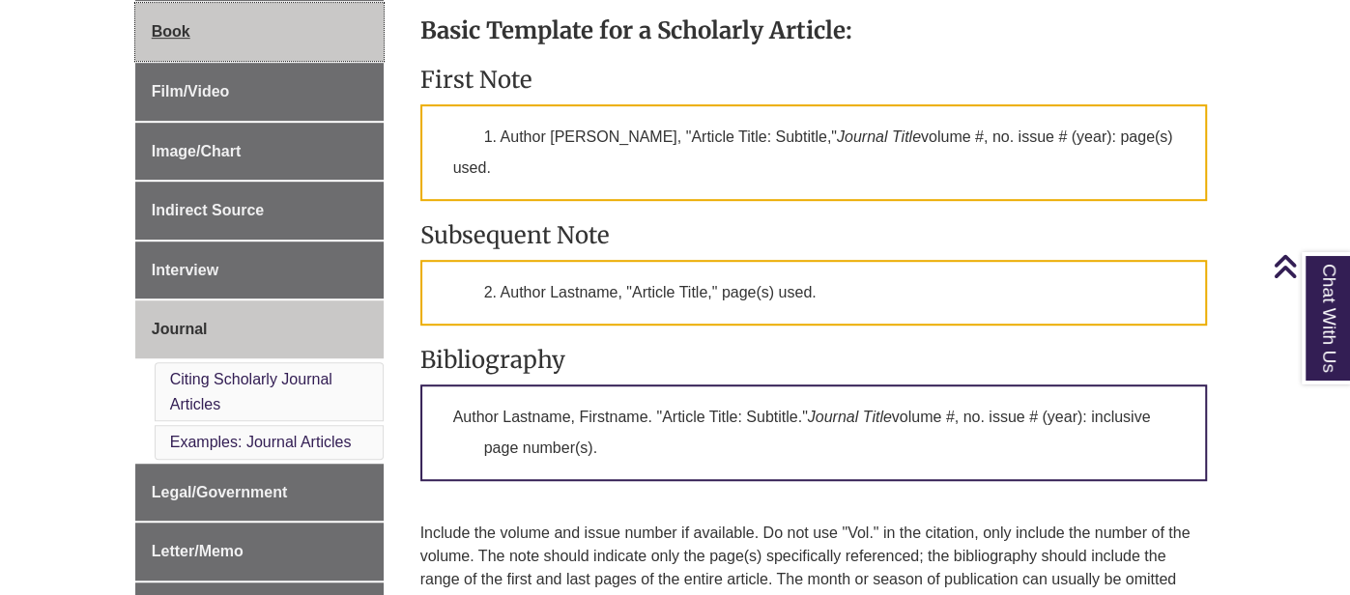
click at [286, 44] on link "Book" at bounding box center [259, 32] width 248 height 58
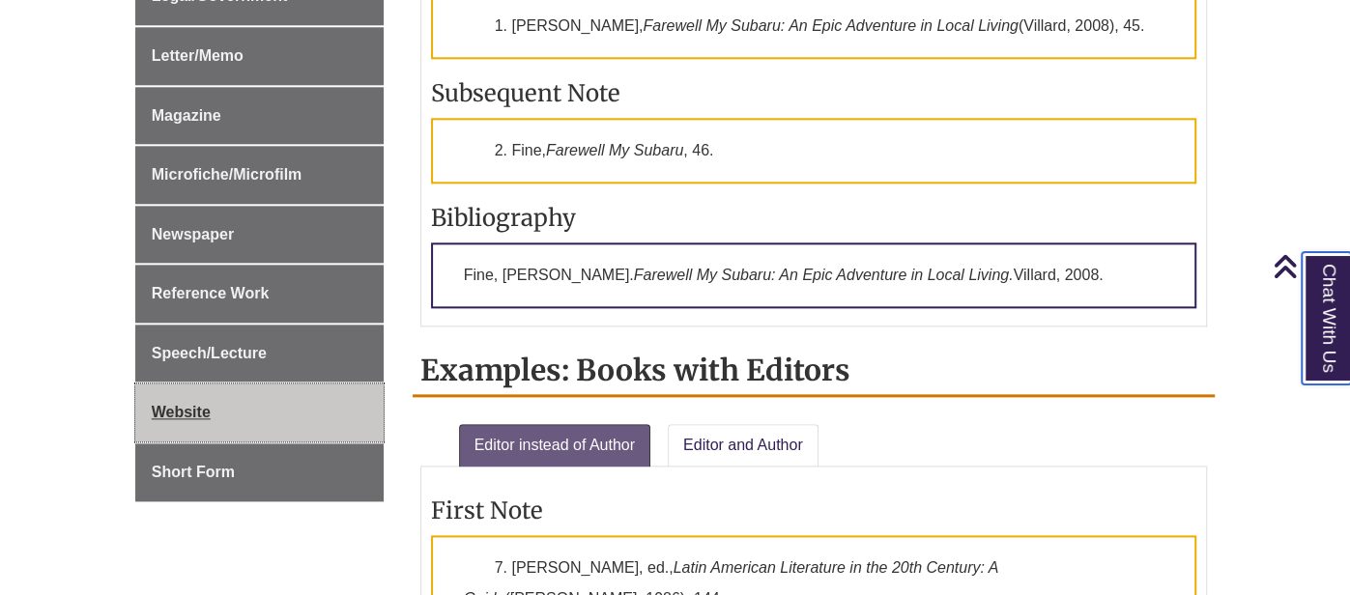
scroll to position [1475, 0]
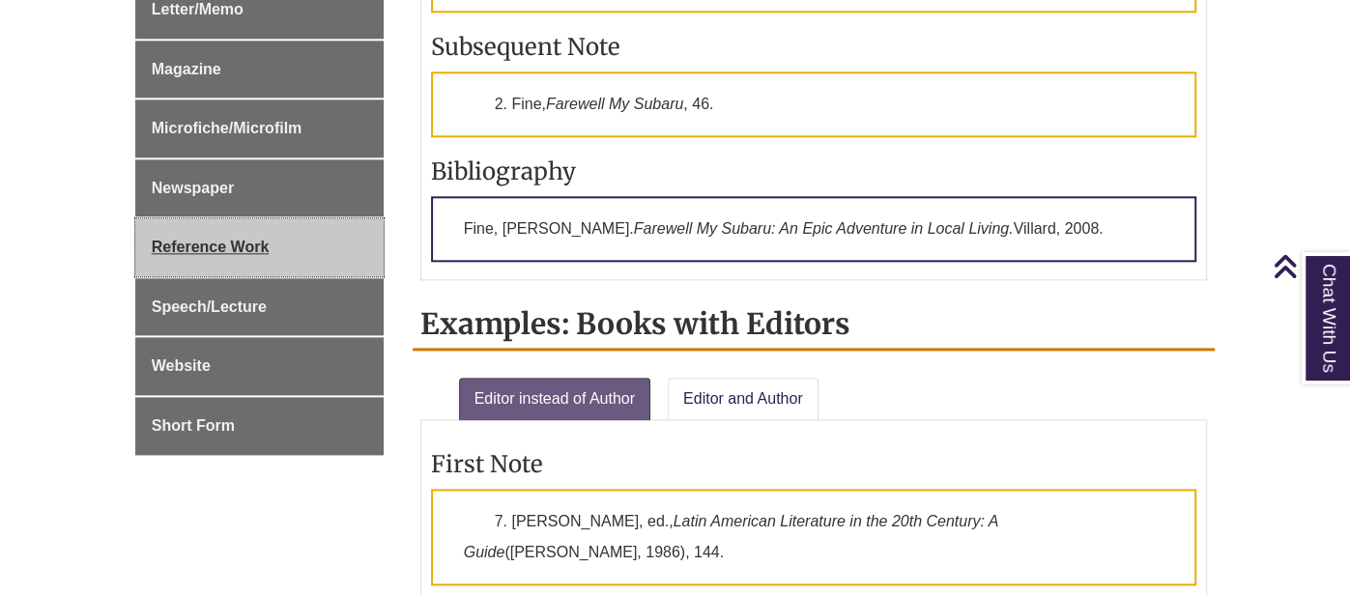
click at [233, 239] on span "Reference Work" at bounding box center [211, 247] width 118 height 16
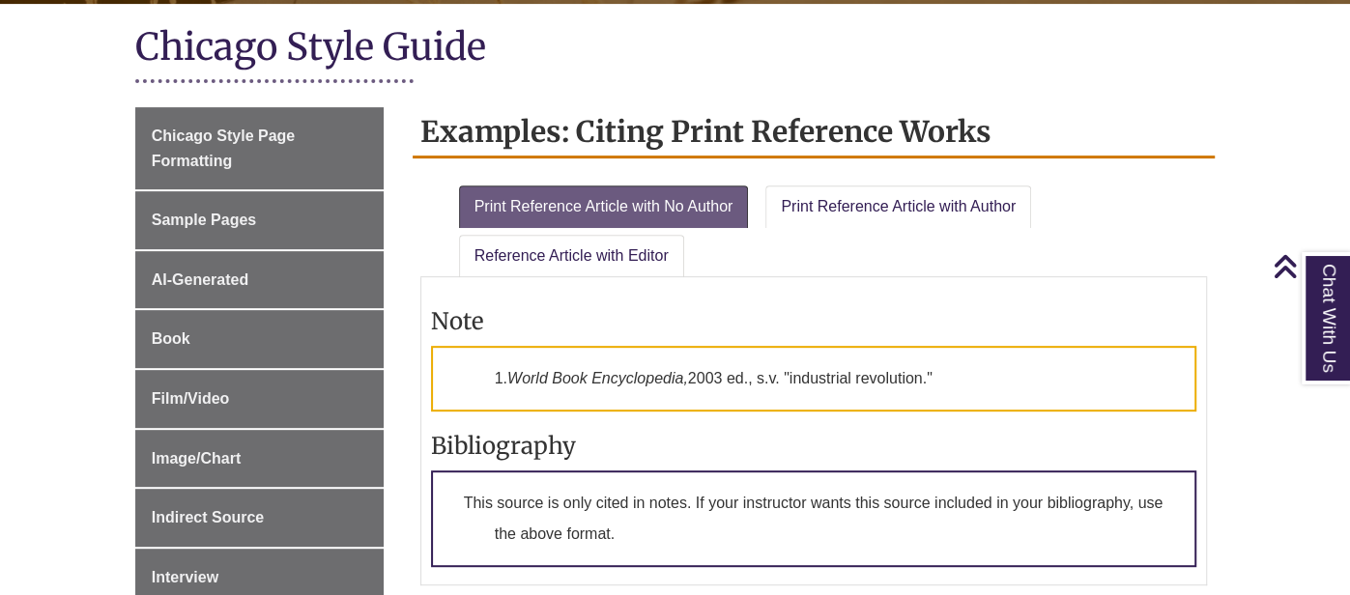
scroll to position [438, 0]
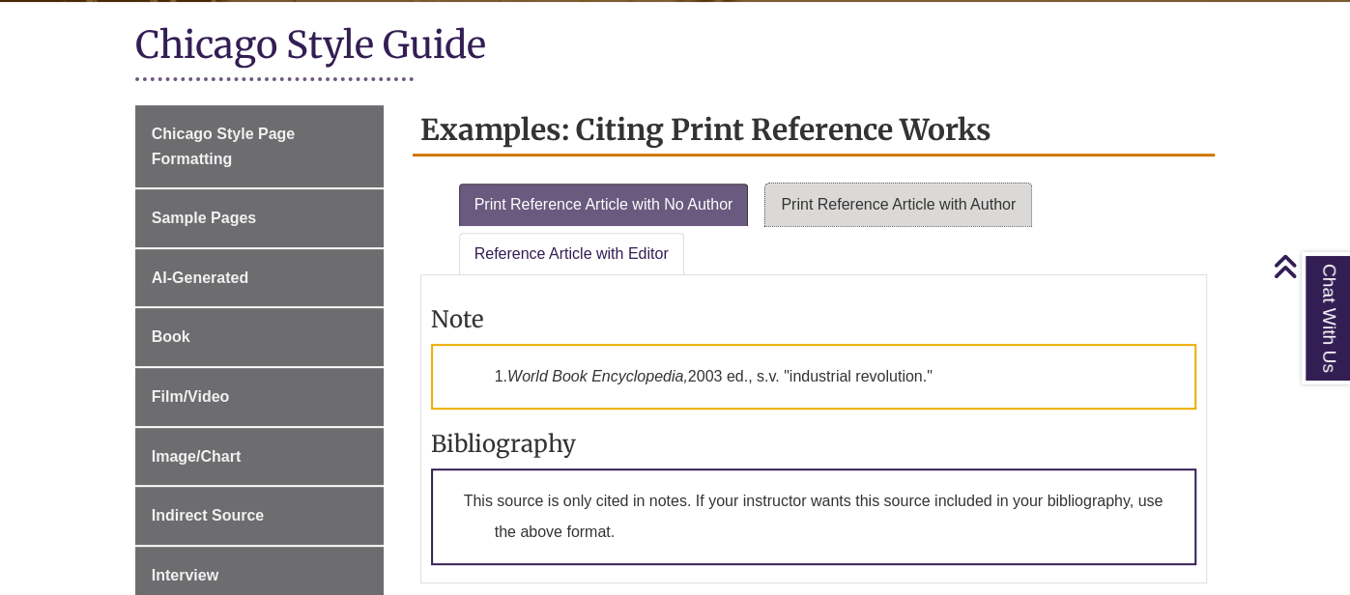
click at [910, 200] on link "Print Reference Article with Author" at bounding box center [899, 205] width 266 height 43
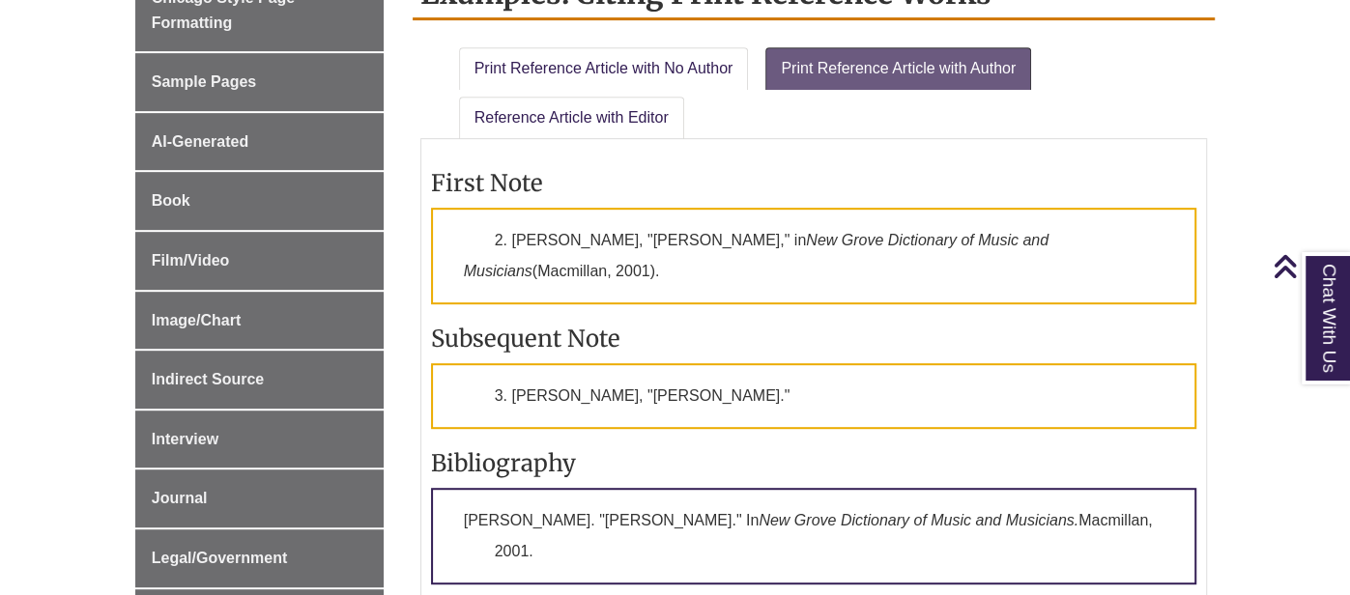
scroll to position [582, 0]
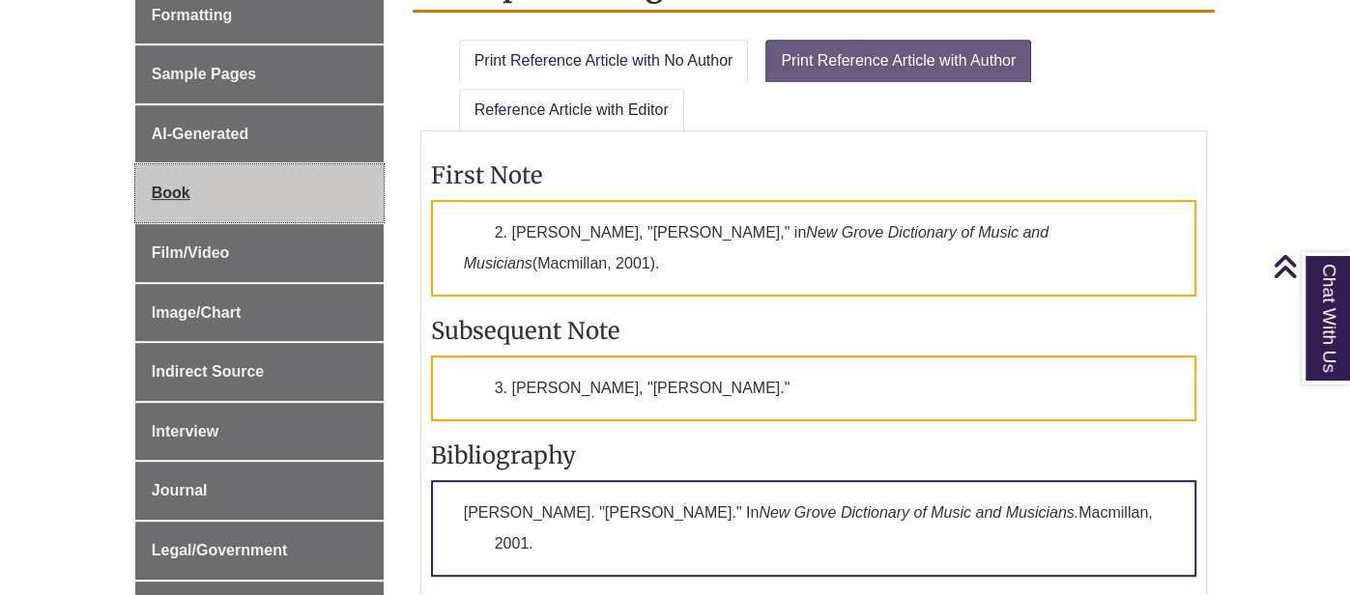
click at [265, 198] on link "Book" at bounding box center [259, 193] width 248 height 58
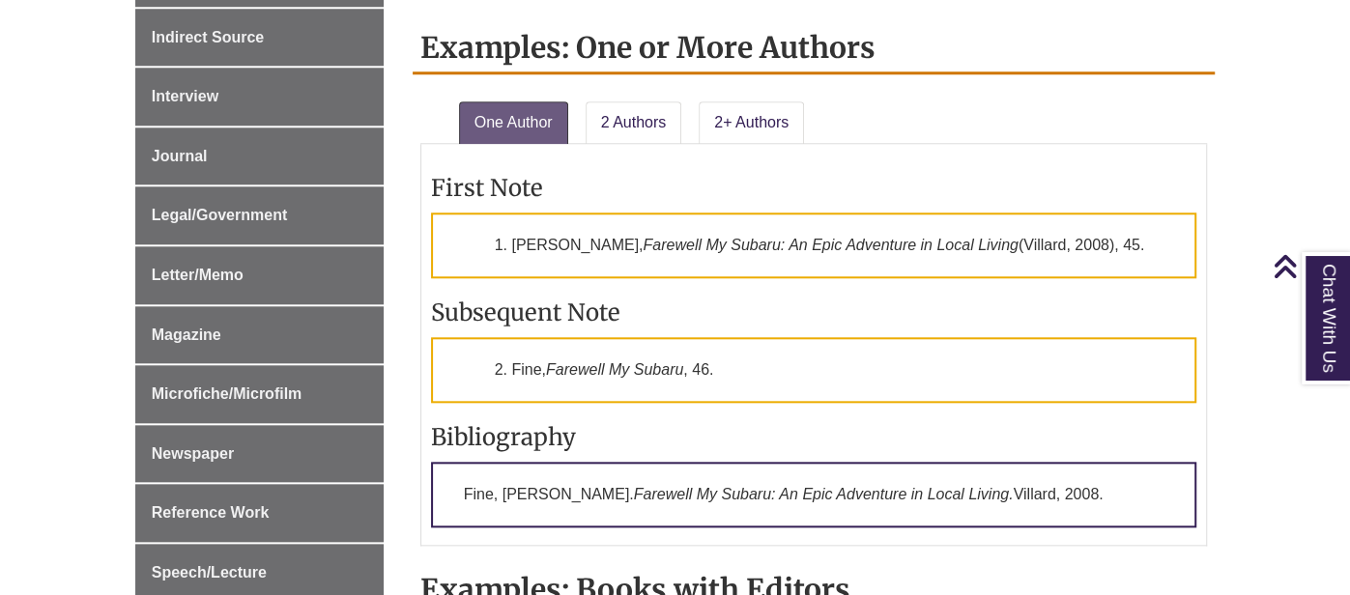
scroll to position [1212, 0]
